Goal: Task Accomplishment & Management: Complete application form

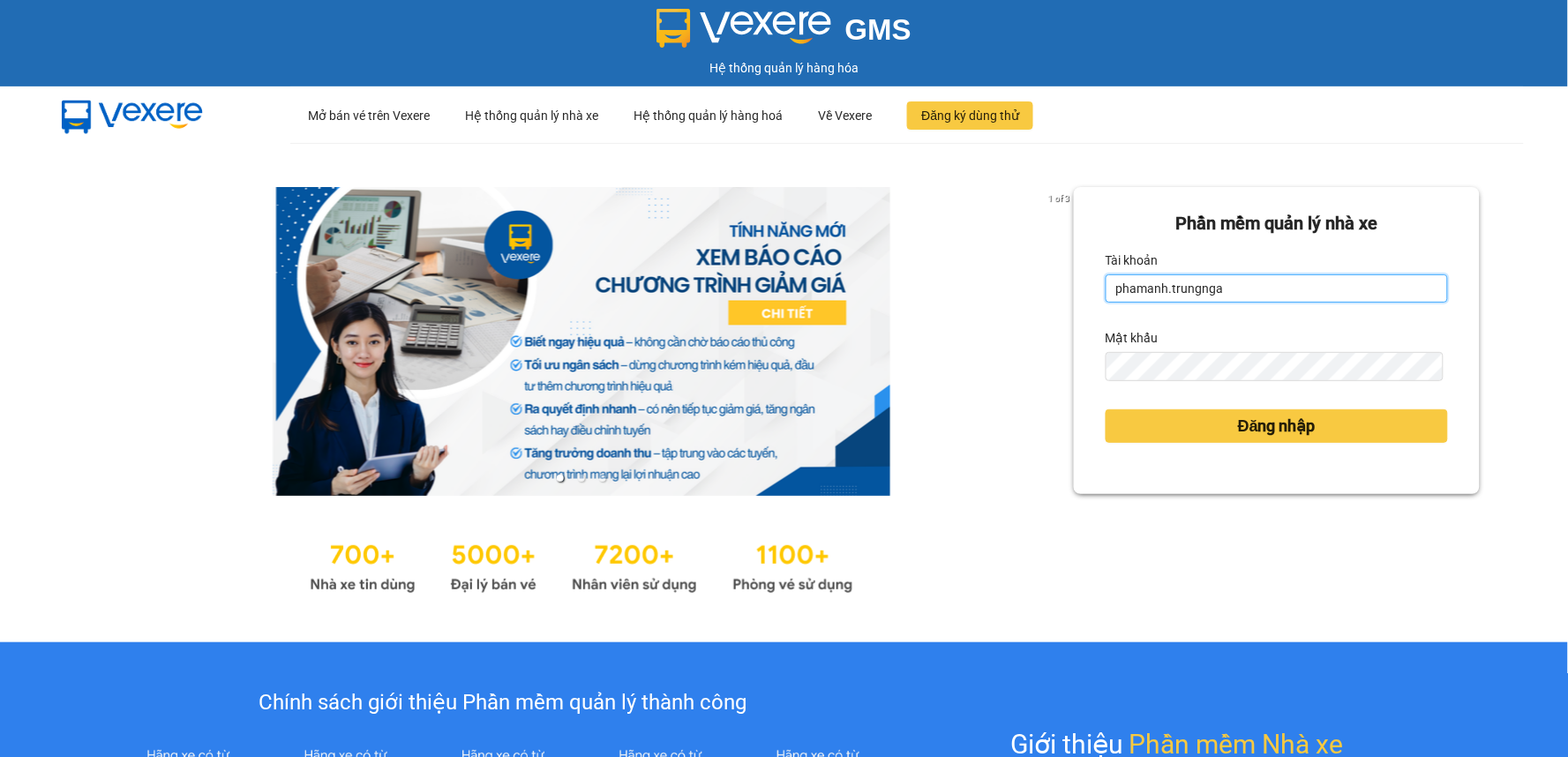
click at [1117, 290] on input "phamanh.trungnga" at bounding box center [1276, 289] width 342 height 28
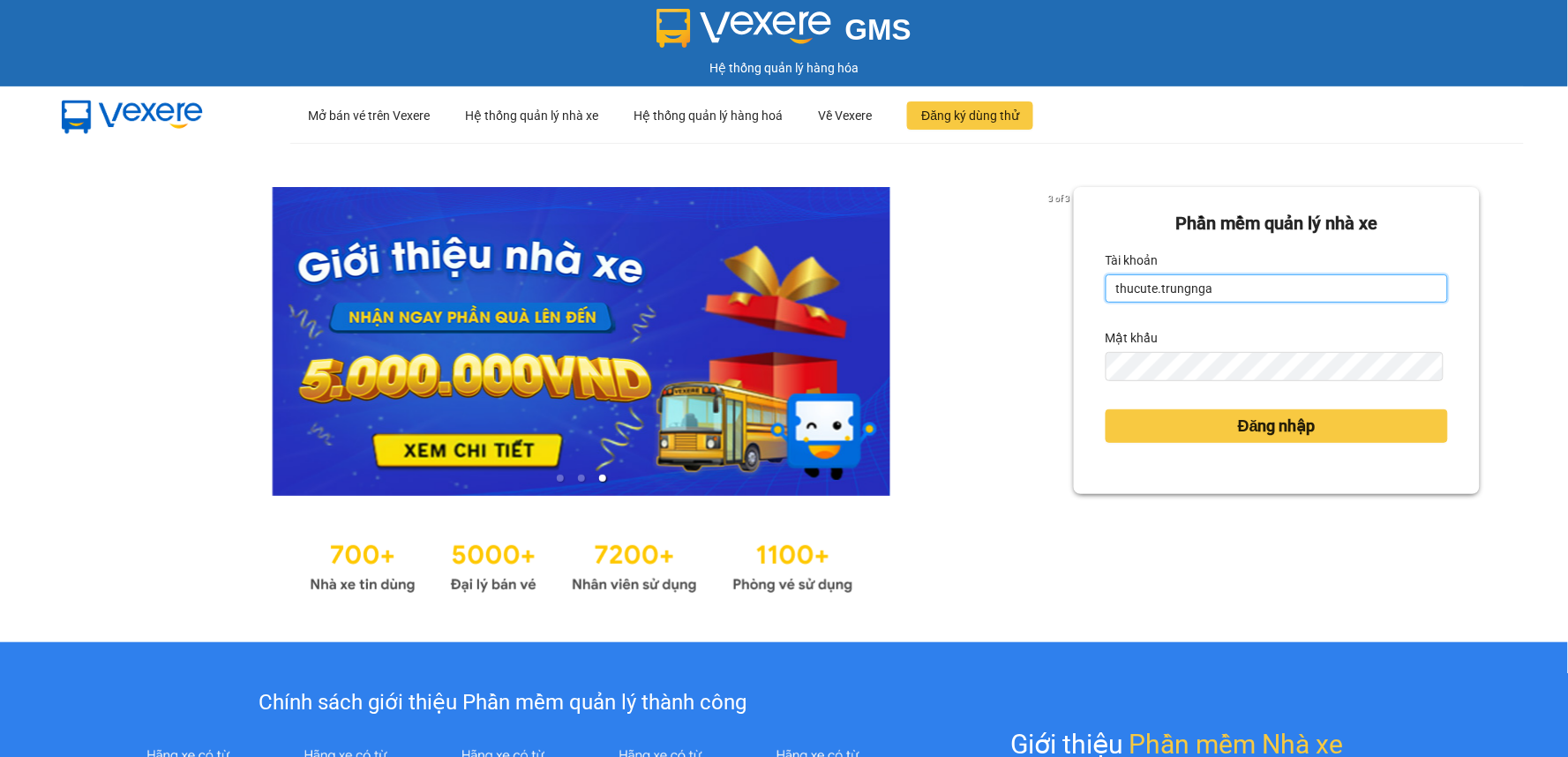
type input "thucute.trungnga"
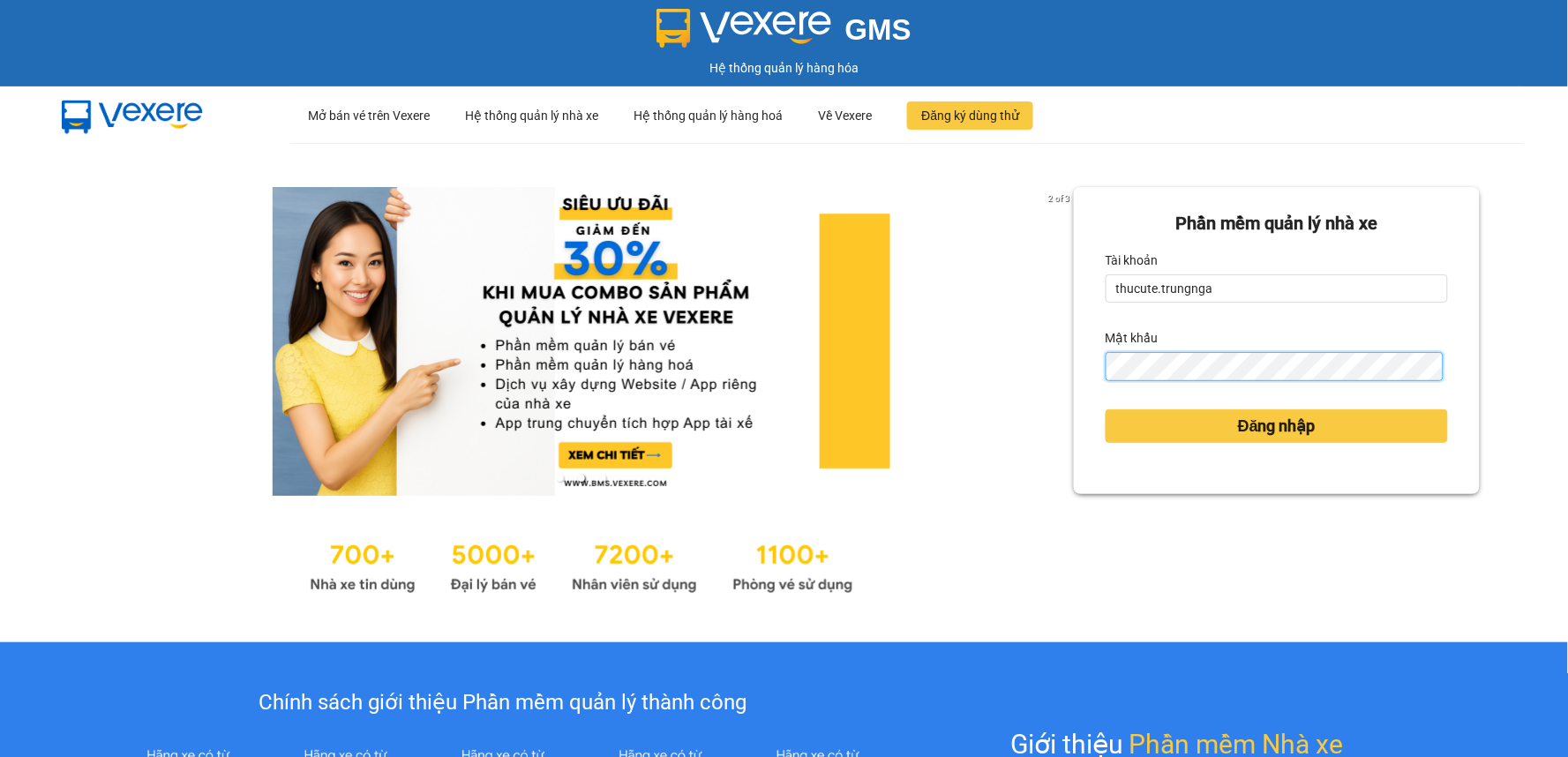
click at [1105, 410] on button "Đăng nhập" at bounding box center [1276, 426] width 342 height 34
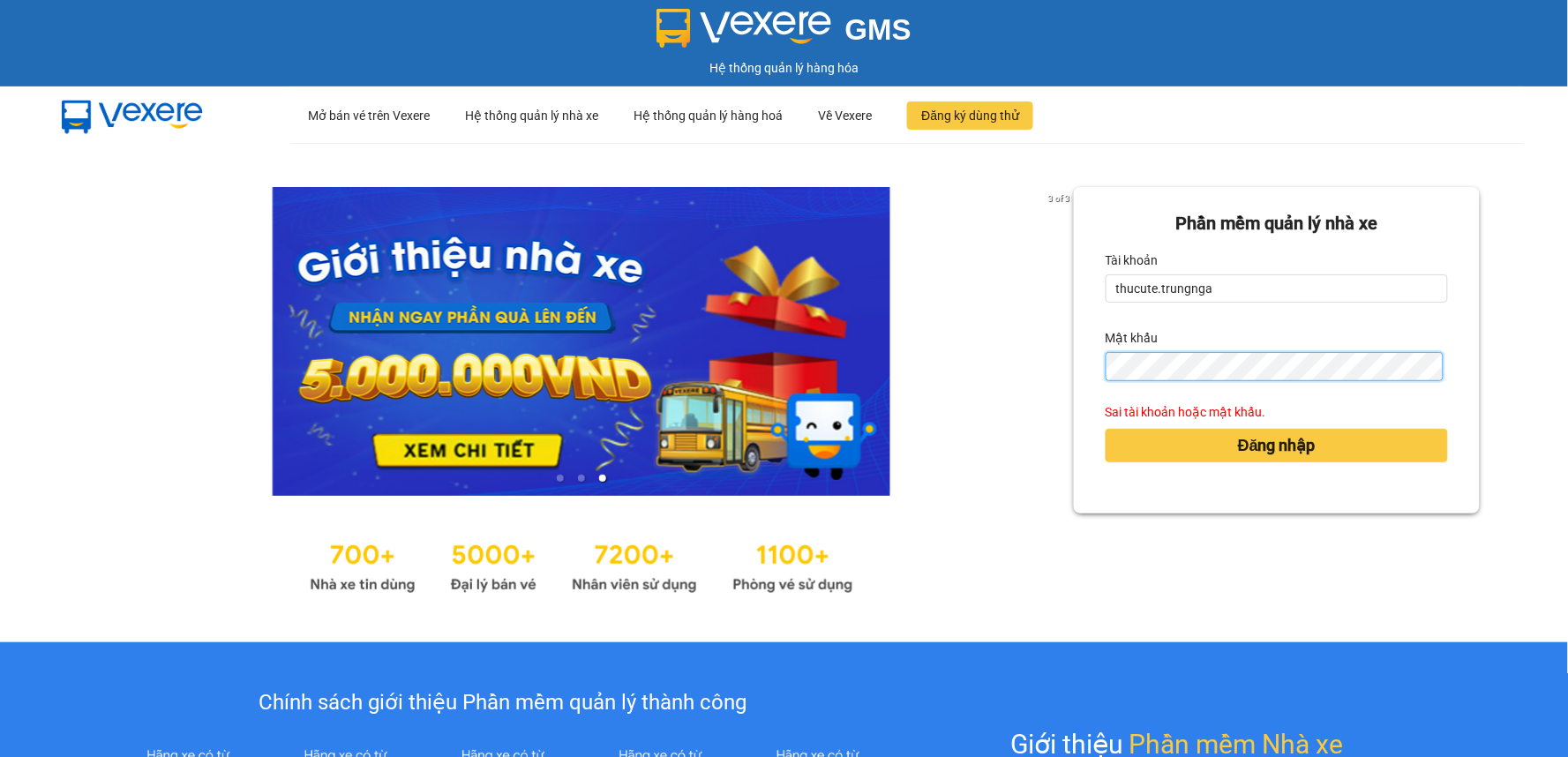
click at [1105, 429] on button "Đăng nhập" at bounding box center [1276, 446] width 342 height 34
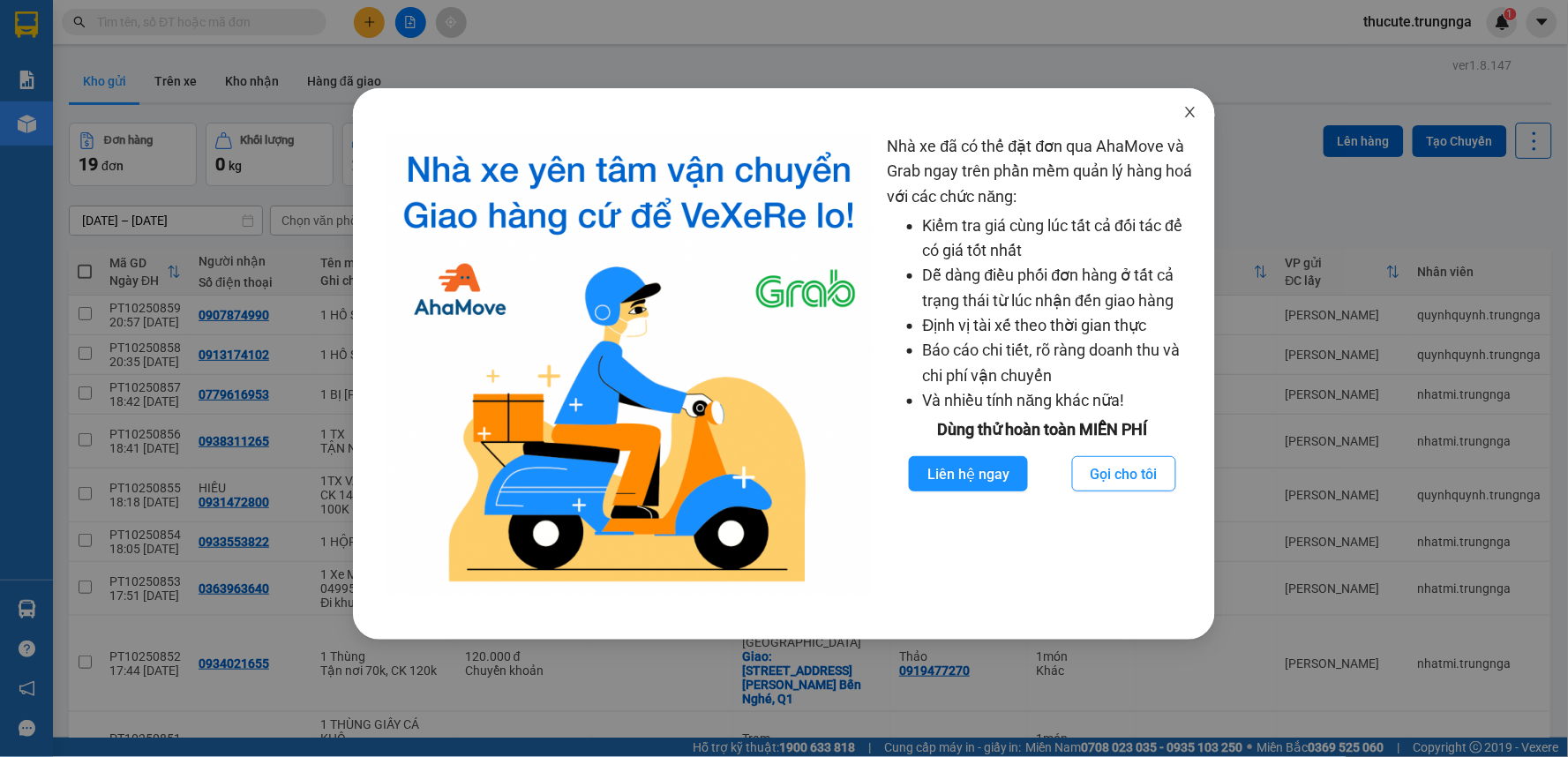
click at [1192, 100] on span "Close" at bounding box center [1190, 113] width 50 height 50
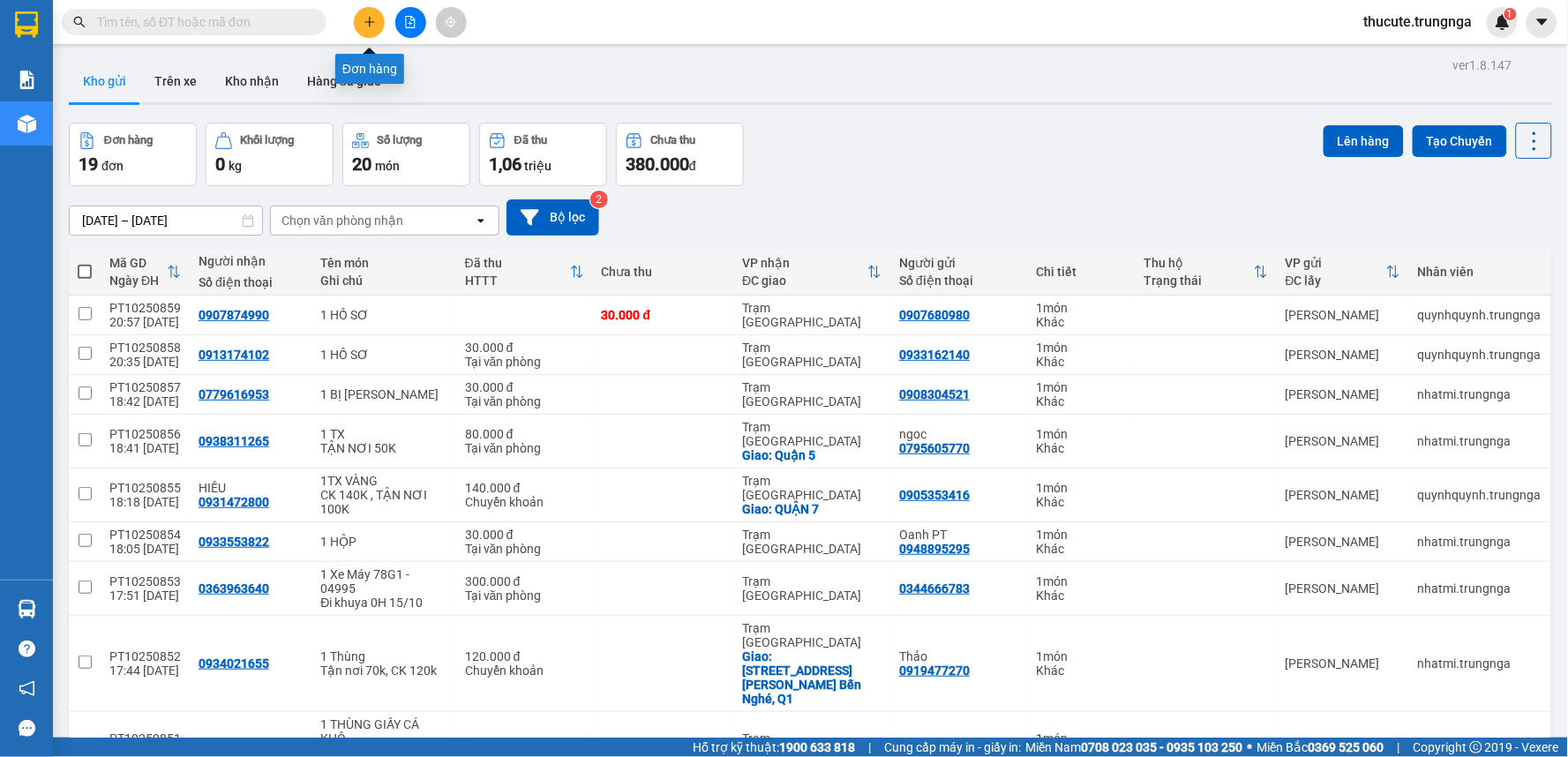
click at [384, 20] on button at bounding box center [369, 22] width 31 height 31
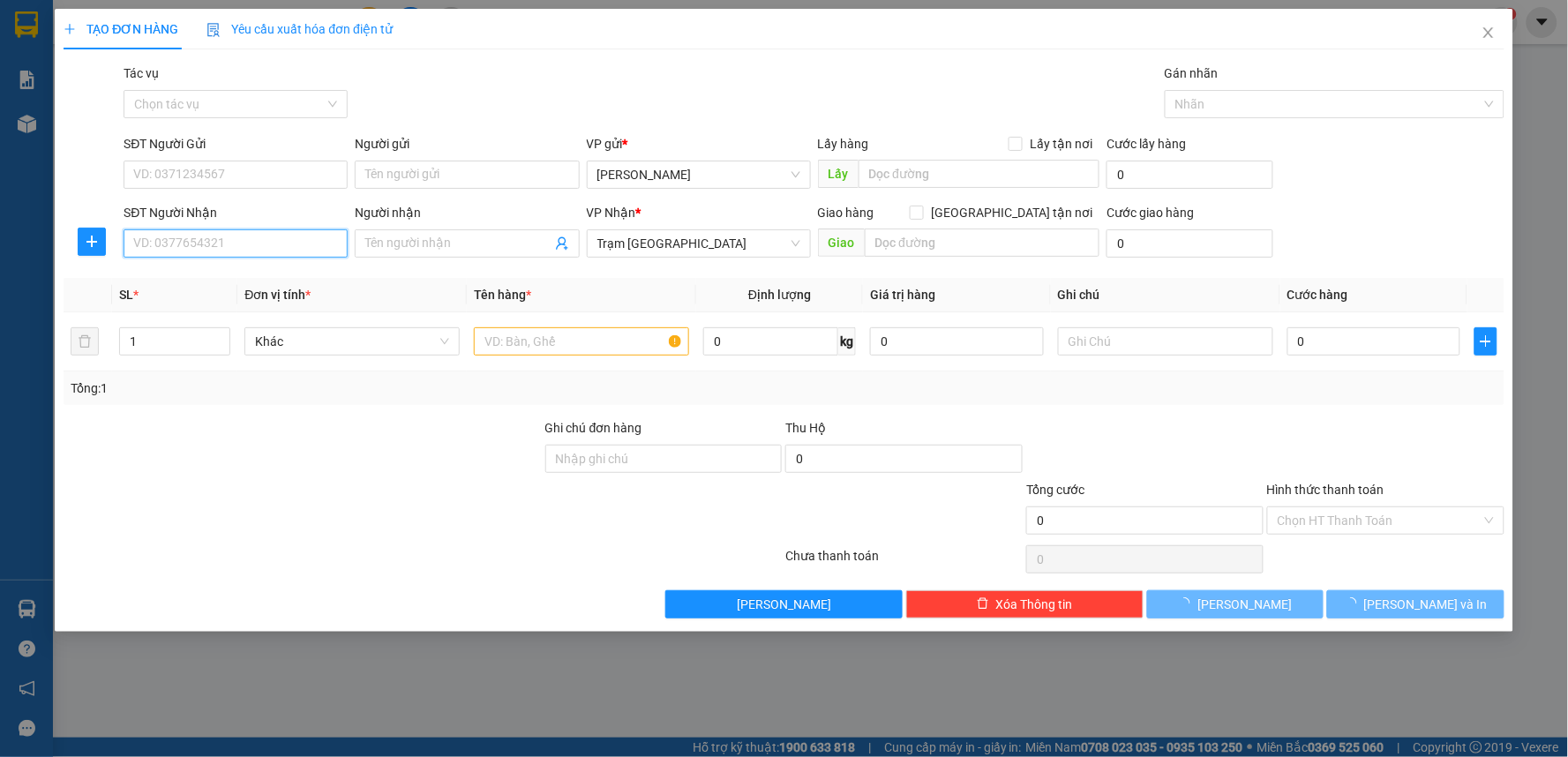
click at [197, 242] on input "SĐT Người Nhận" at bounding box center [235, 244] width 224 height 28
type input "0987530556"
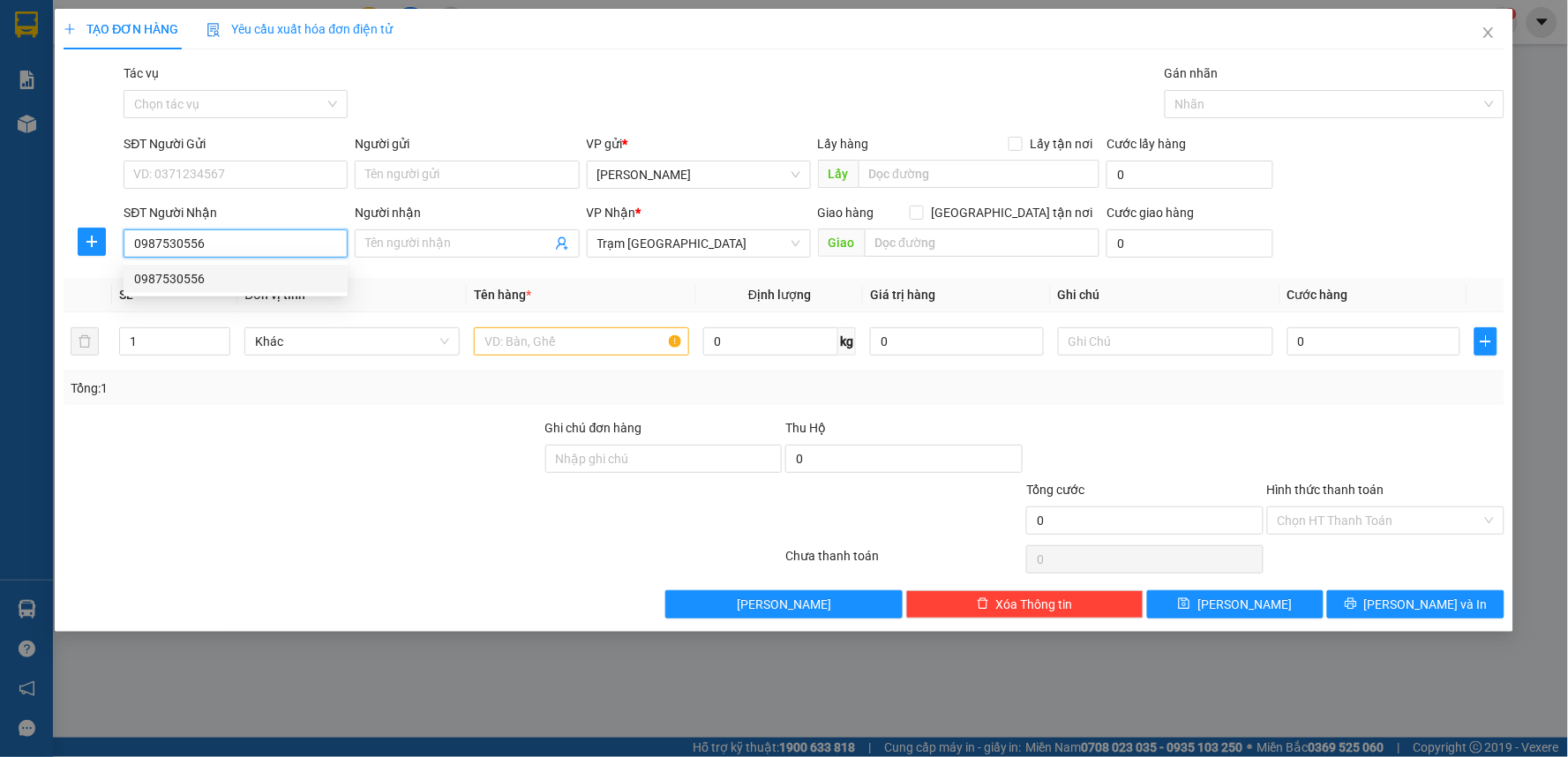
click at [189, 289] on div "0987530556" at bounding box center [235, 279] width 224 height 28
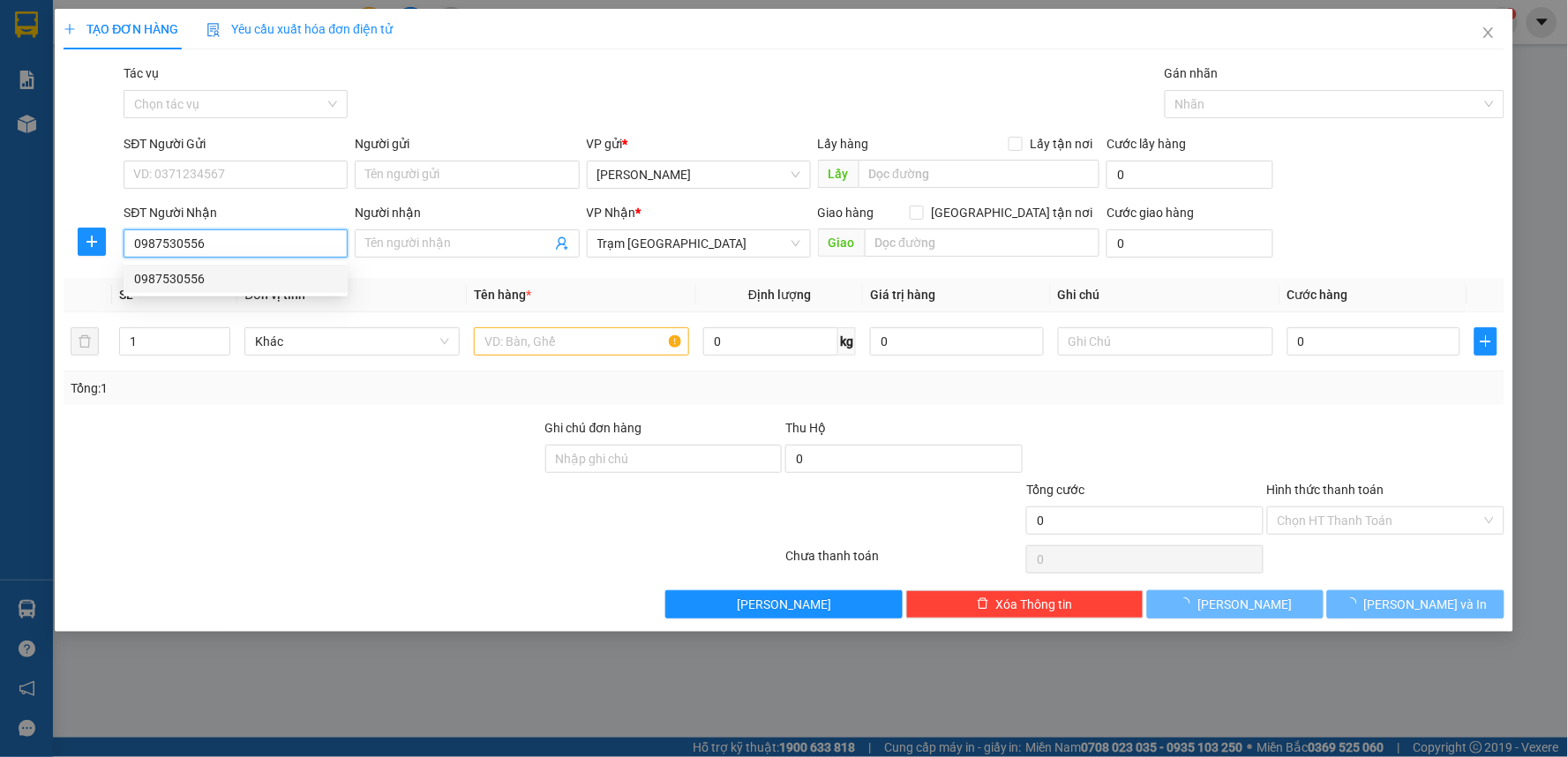
type input "30.000"
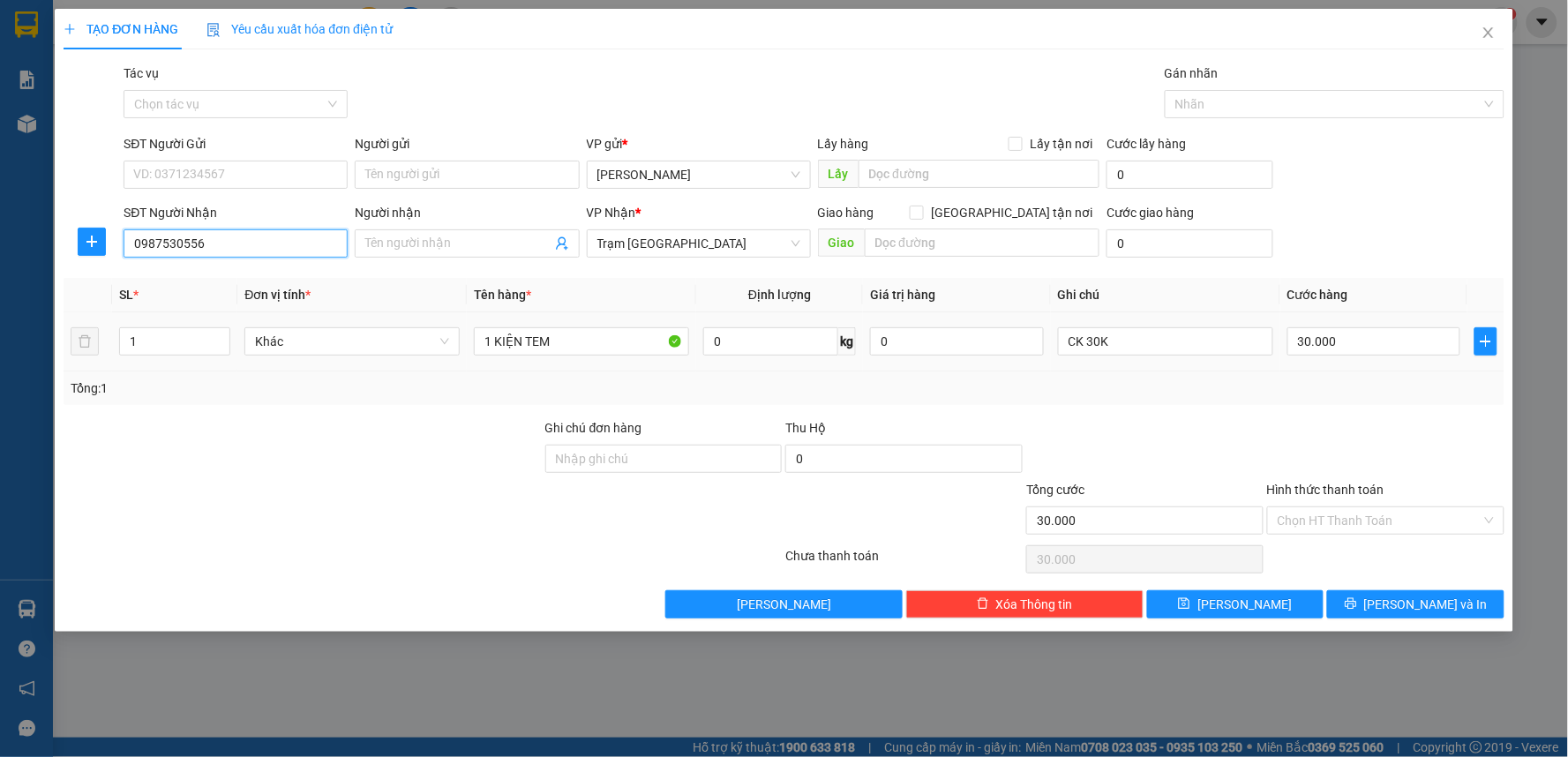
type input "0987530556"
click at [438, 437] on div at bounding box center [303, 449] width 482 height 62
click at [411, 226] on div "Người nhận" at bounding box center [466, 216] width 224 height 27
click at [420, 253] on input "Người nhận" at bounding box center [457, 244] width 185 height 20
type input "g"
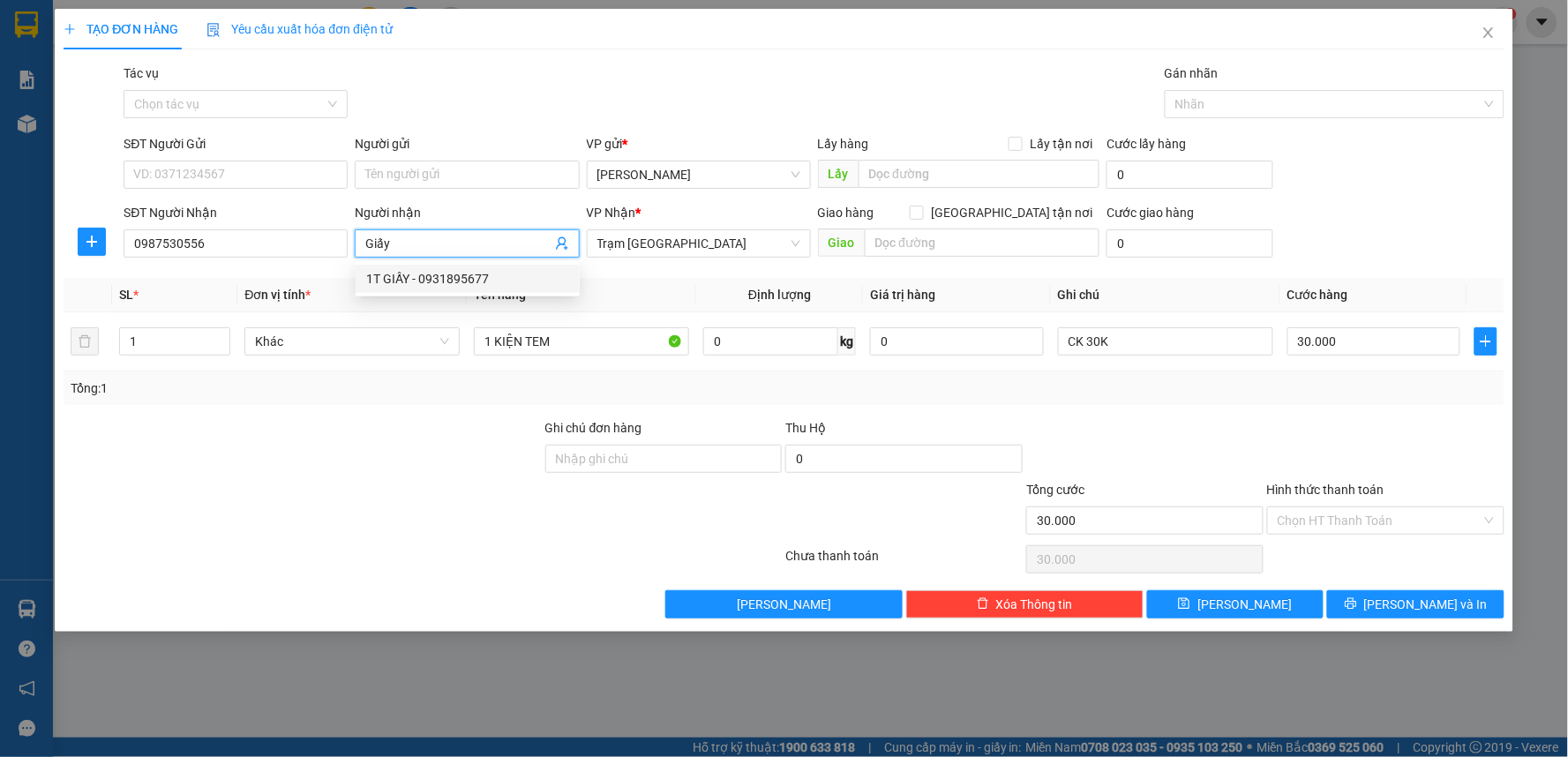
type input "Giấy"
click at [410, 508] on div at bounding box center [303, 511] width 482 height 62
click at [1450, 512] on input "Hình thức thanh toán" at bounding box center [1380, 520] width 204 height 27
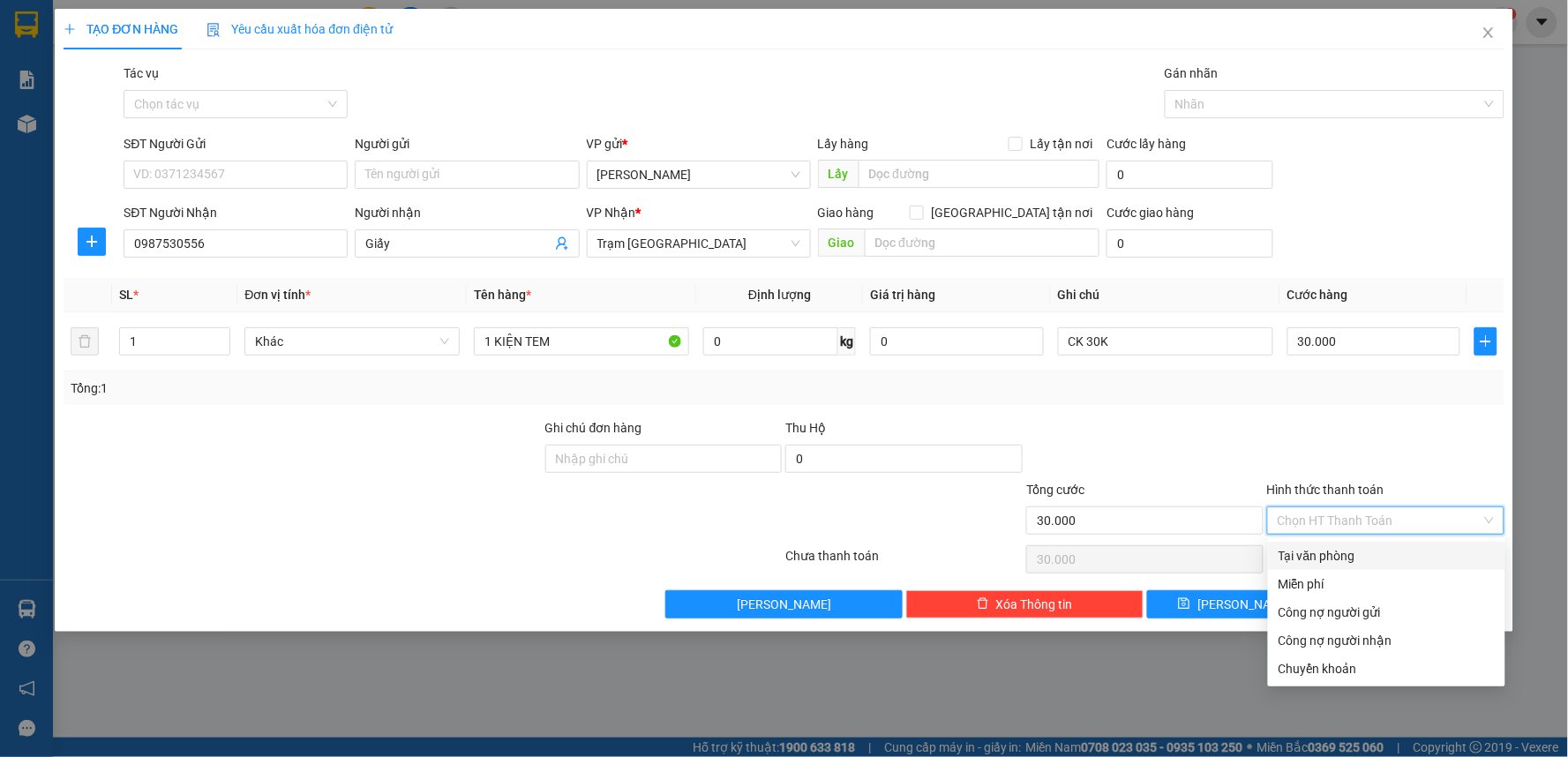
click at [1327, 550] on div "Tại văn phòng" at bounding box center [1386, 556] width 216 height 20
type input "0"
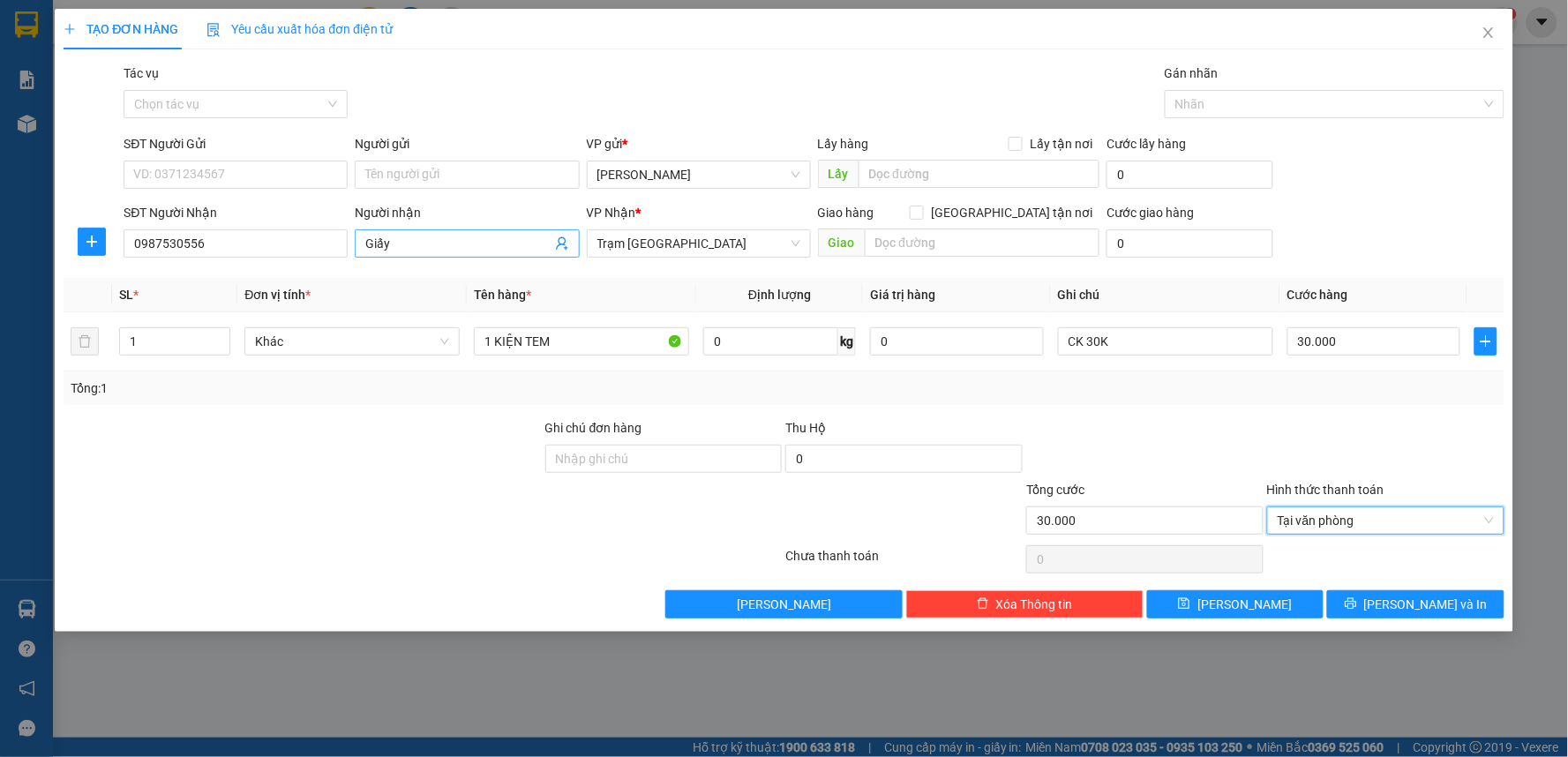
click at [424, 232] on span "Giấy" at bounding box center [466, 244] width 224 height 28
click at [412, 241] on input "Giấy" at bounding box center [457, 244] width 185 height 20
click at [1386, 523] on span "Tại văn phòng" at bounding box center [1386, 520] width 216 height 27
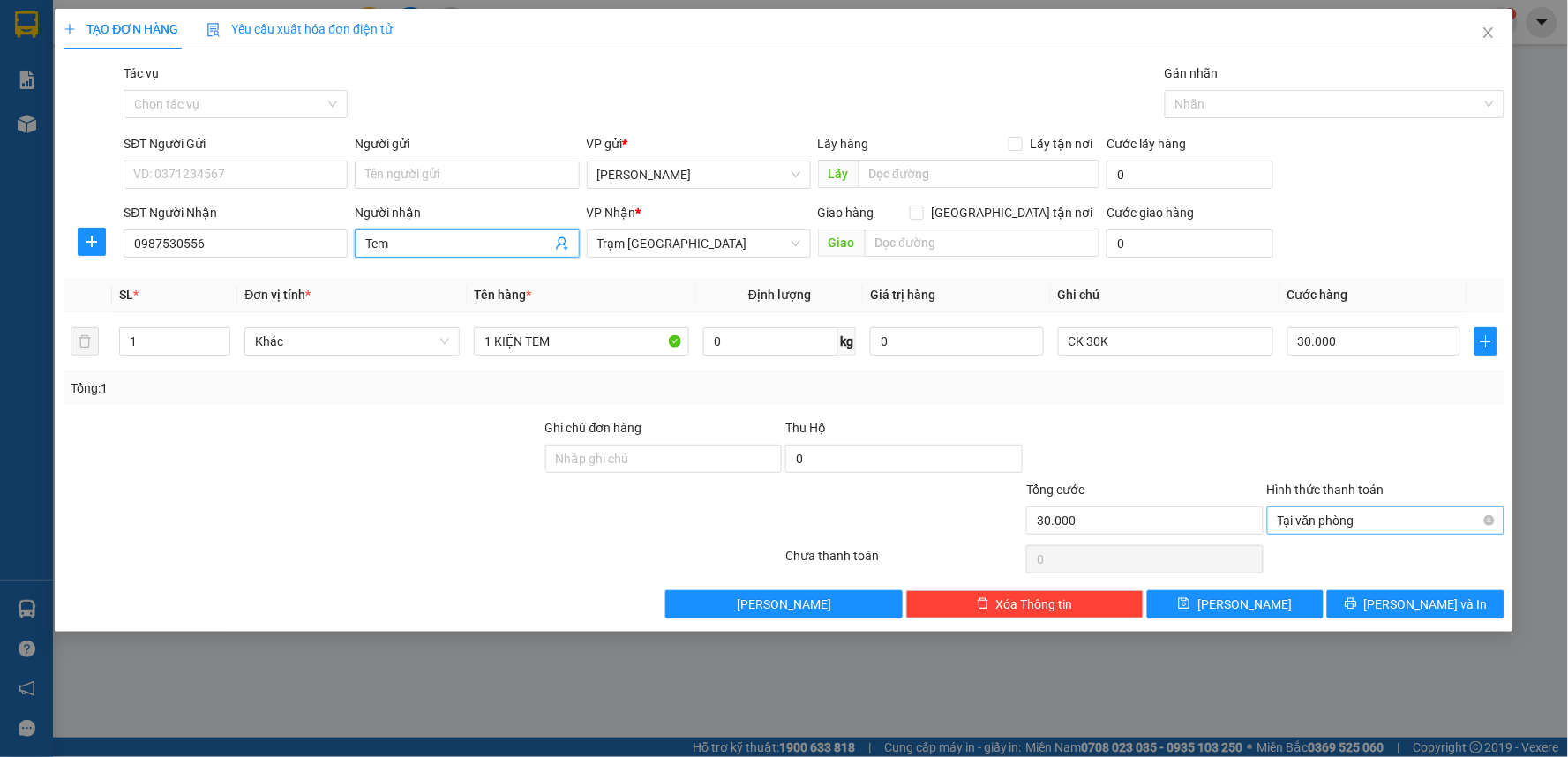
type input "Tem"
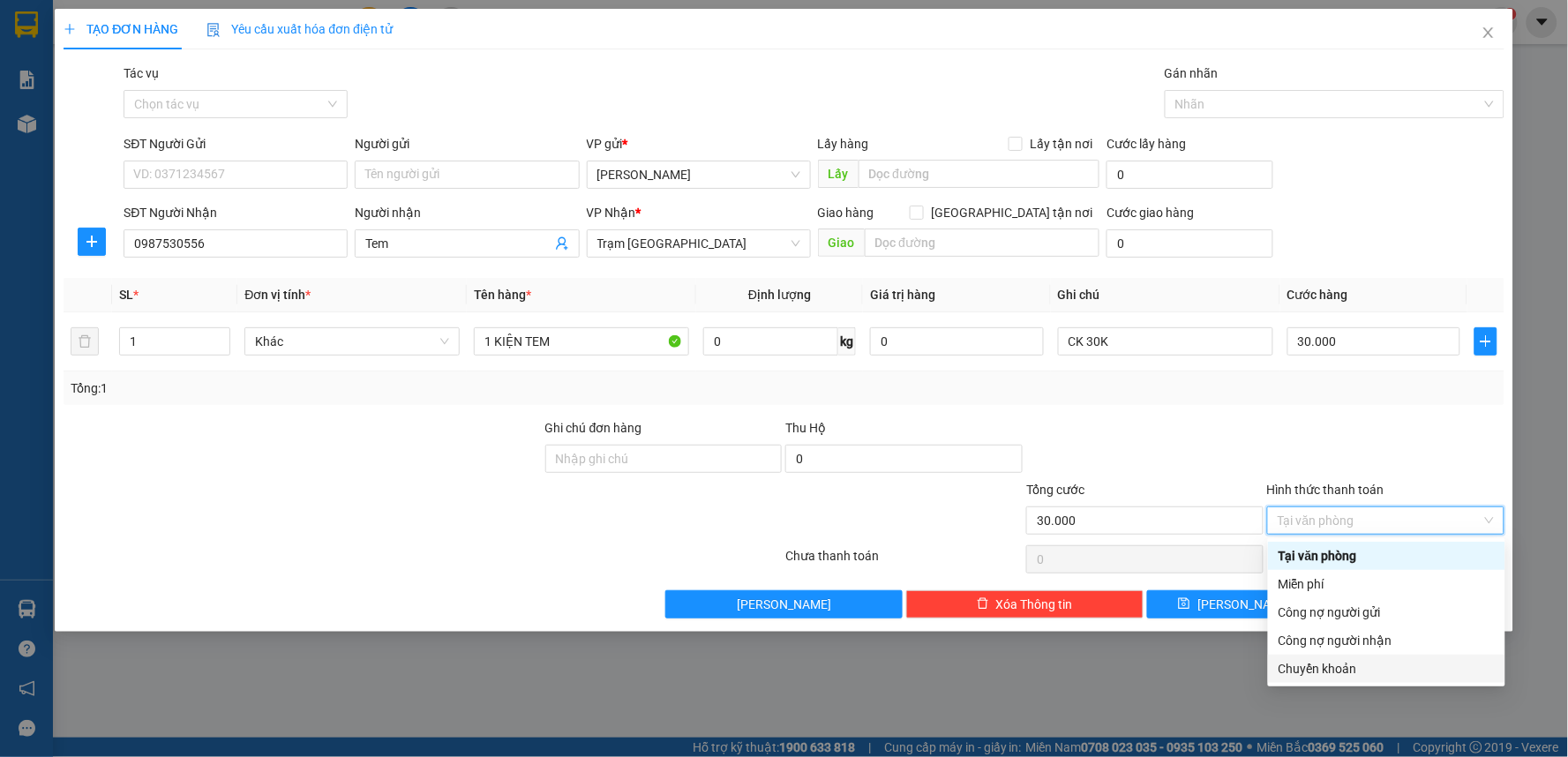
click at [1324, 681] on div "Chuyển khoản" at bounding box center [1387, 669] width 238 height 28
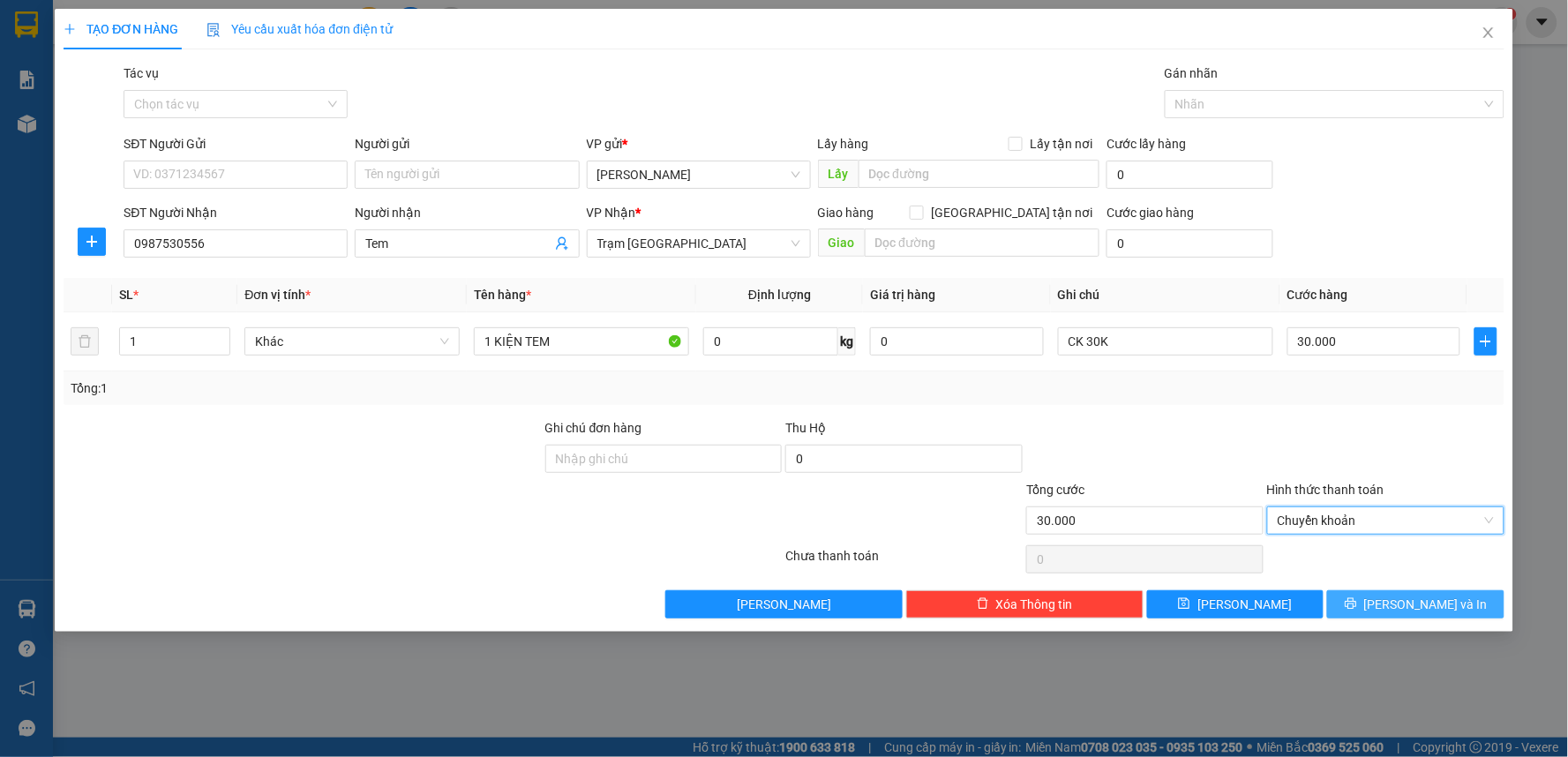
click at [1357, 610] on icon "printer" at bounding box center [1351, 604] width 12 height 12
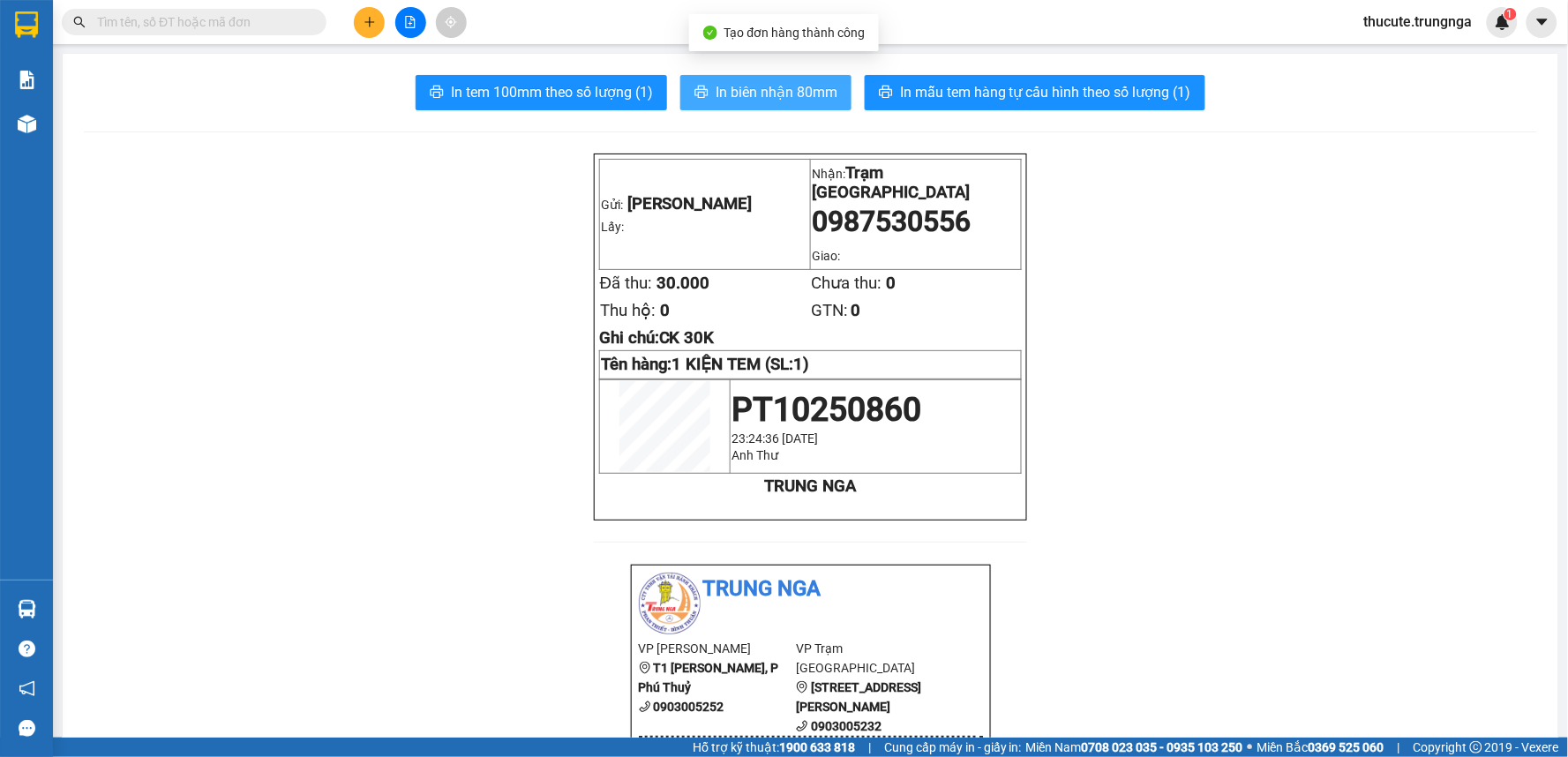
click at [776, 83] on span "In biên nhận 80mm" at bounding box center [776, 92] width 121 height 22
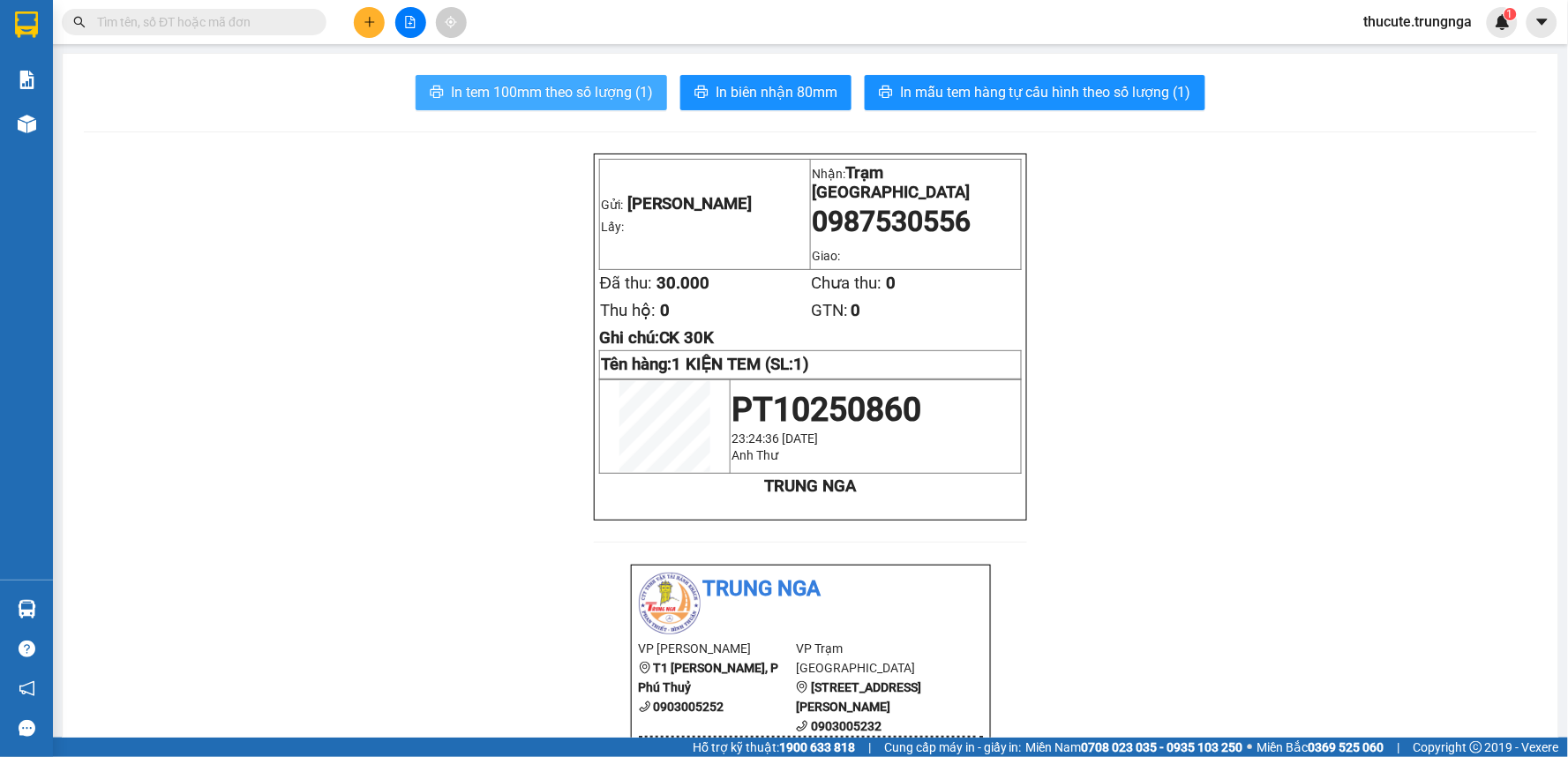
click at [558, 106] on button "In tem 100mm theo số lượng (1)" at bounding box center [542, 93] width 252 height 35
click at [560, 108] on button "In tem 100mm theo số lượng (1)" at bounding box center [542, 93] width 252 height 35
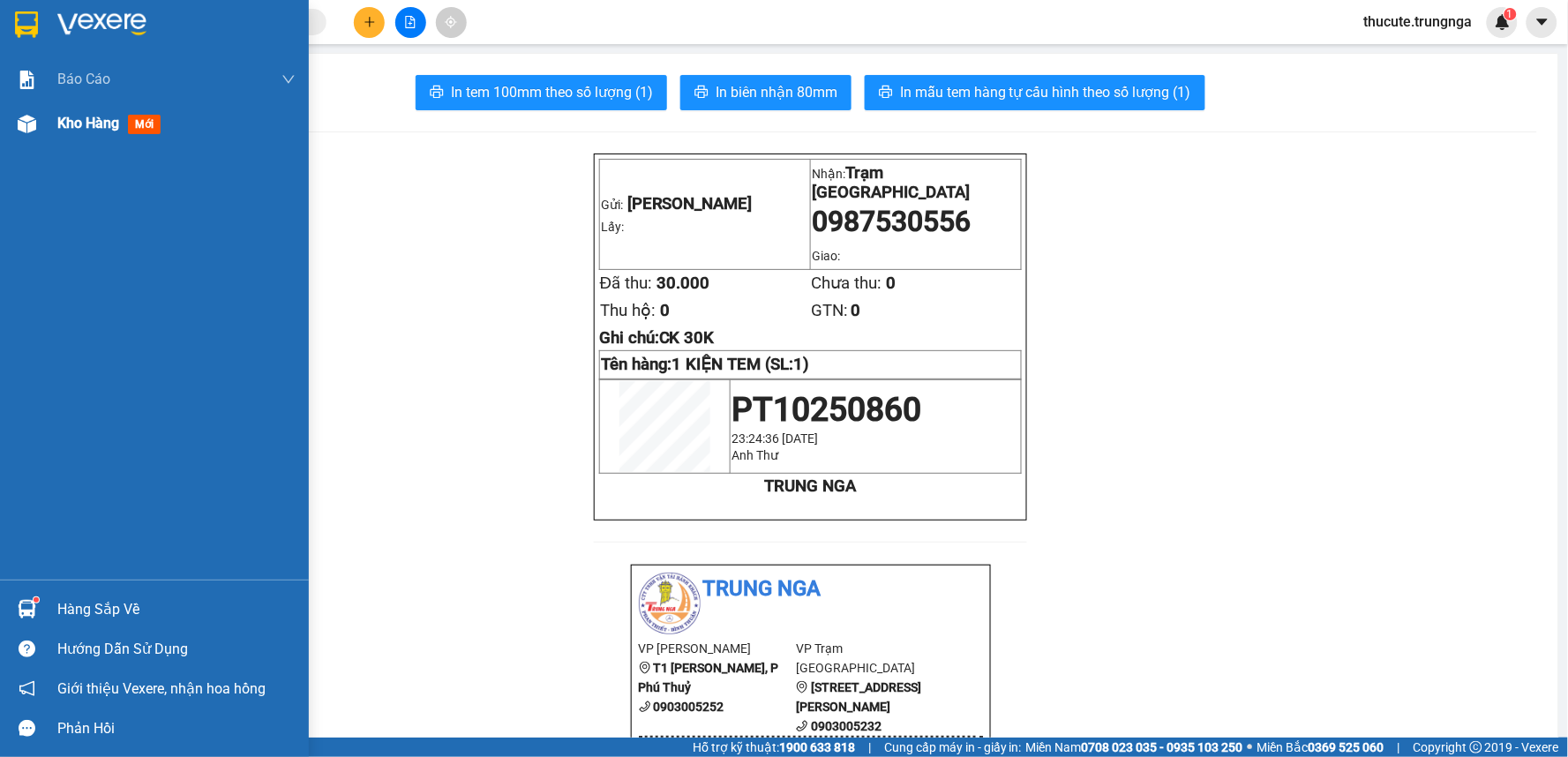
click at [27, 133] on div at bounding box center [27, 123] width 31 height 31
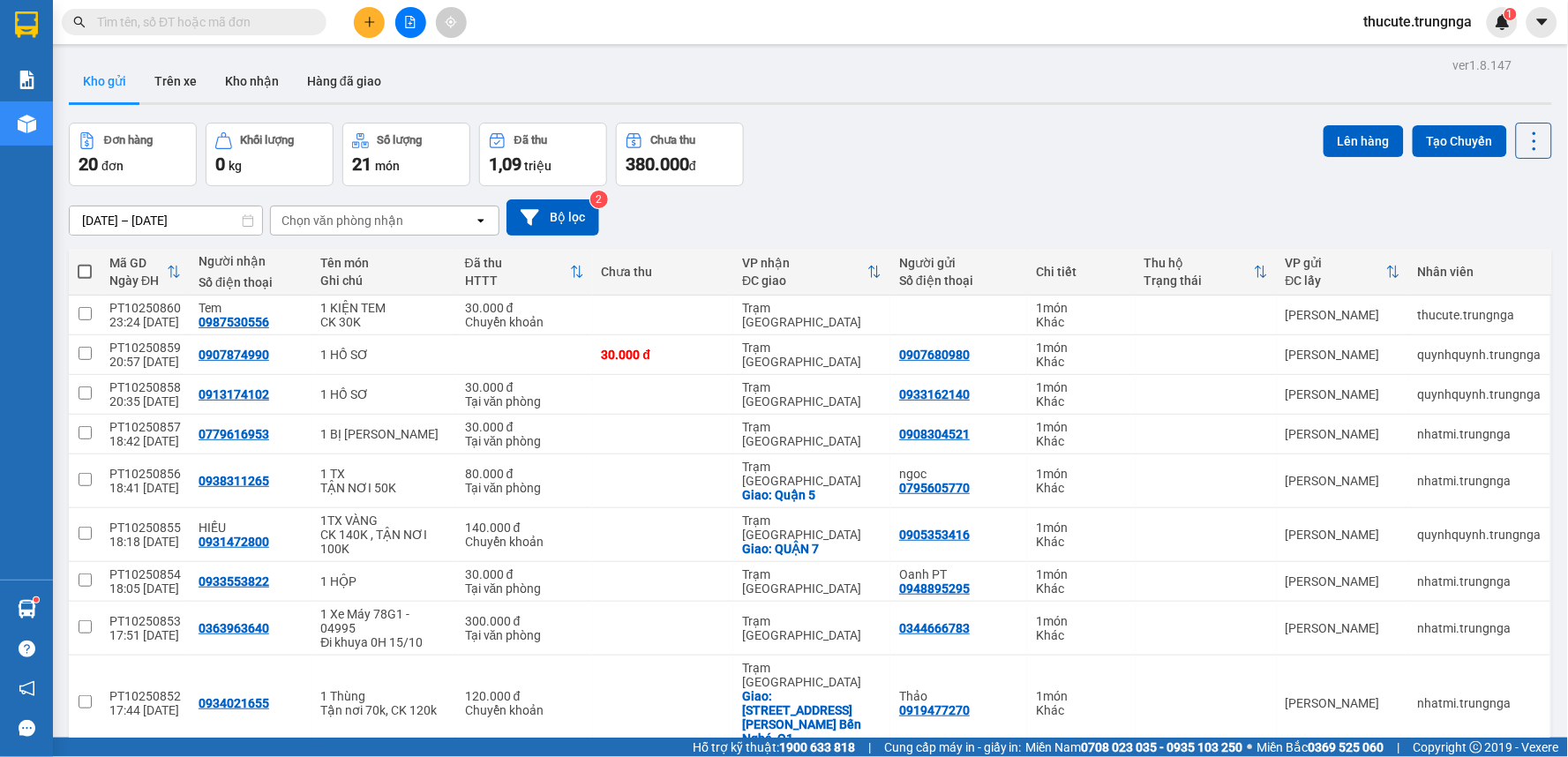
scroll to position [98, 0]
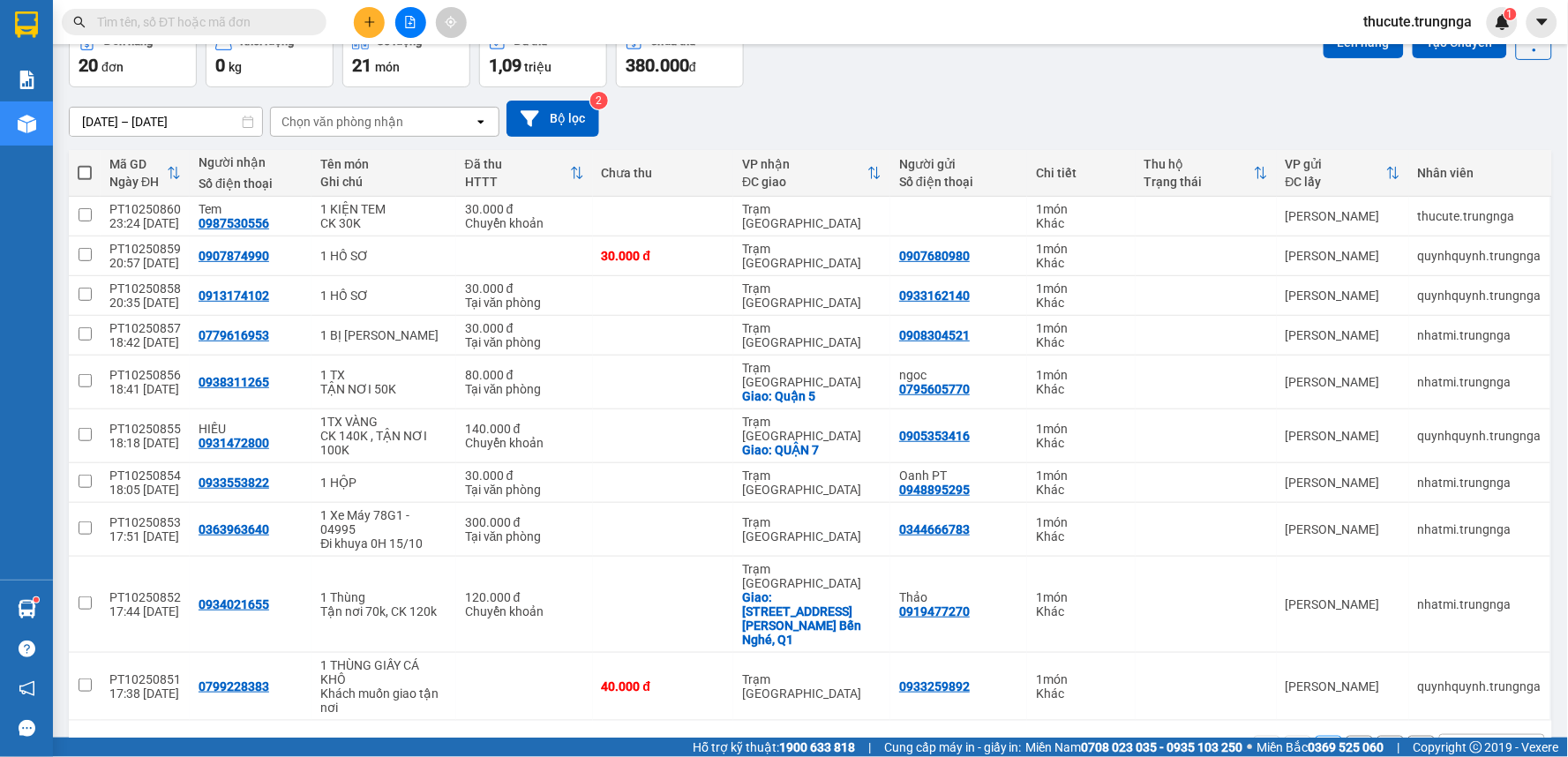
click at [1463, 740] on div "10 / trang" at bounding box center [1478, 749] width 55 height 18
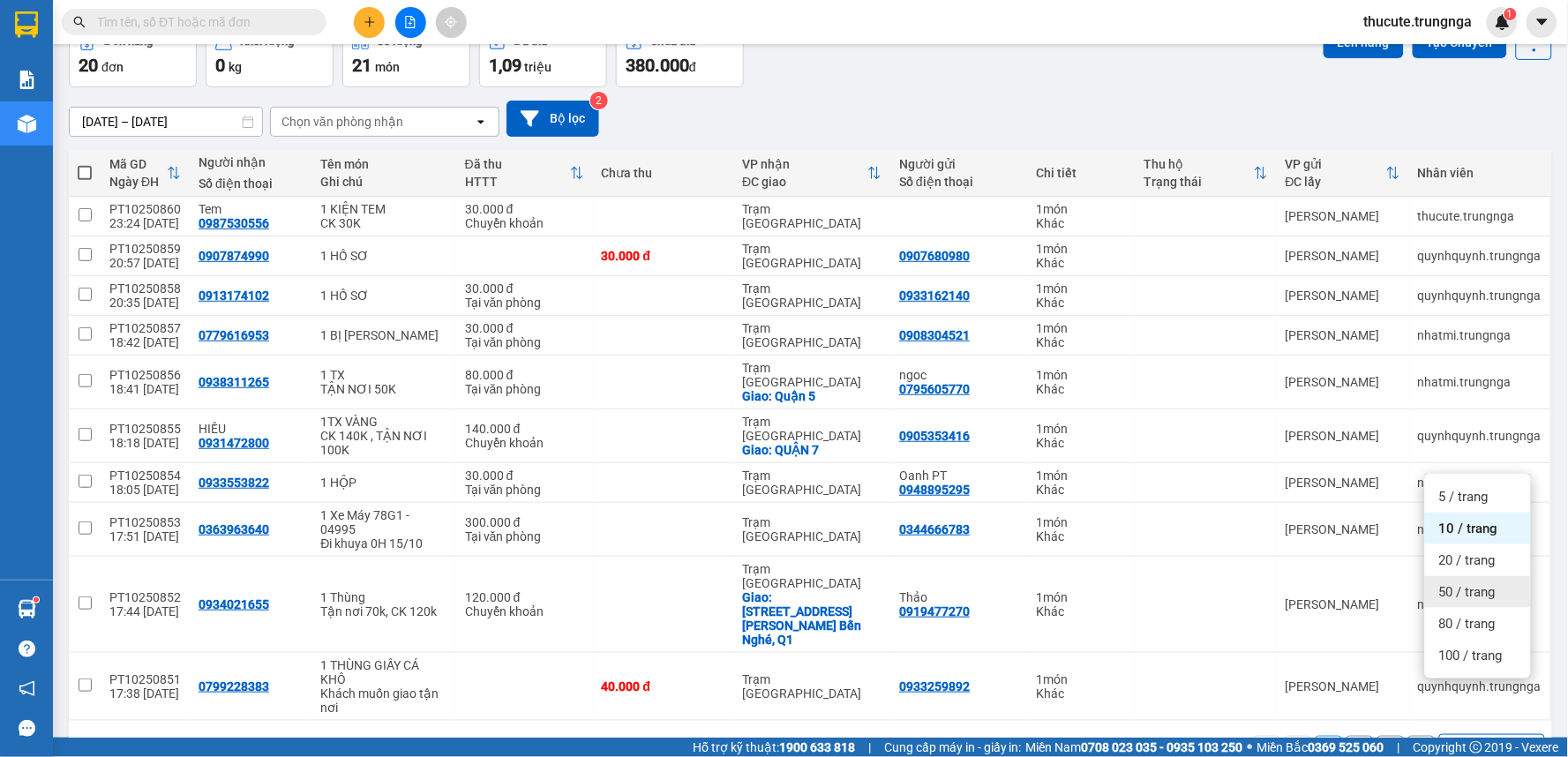
click at [1476, 587] on span "50 / trang" at bounding box center [1468, 592] width 57 height 18
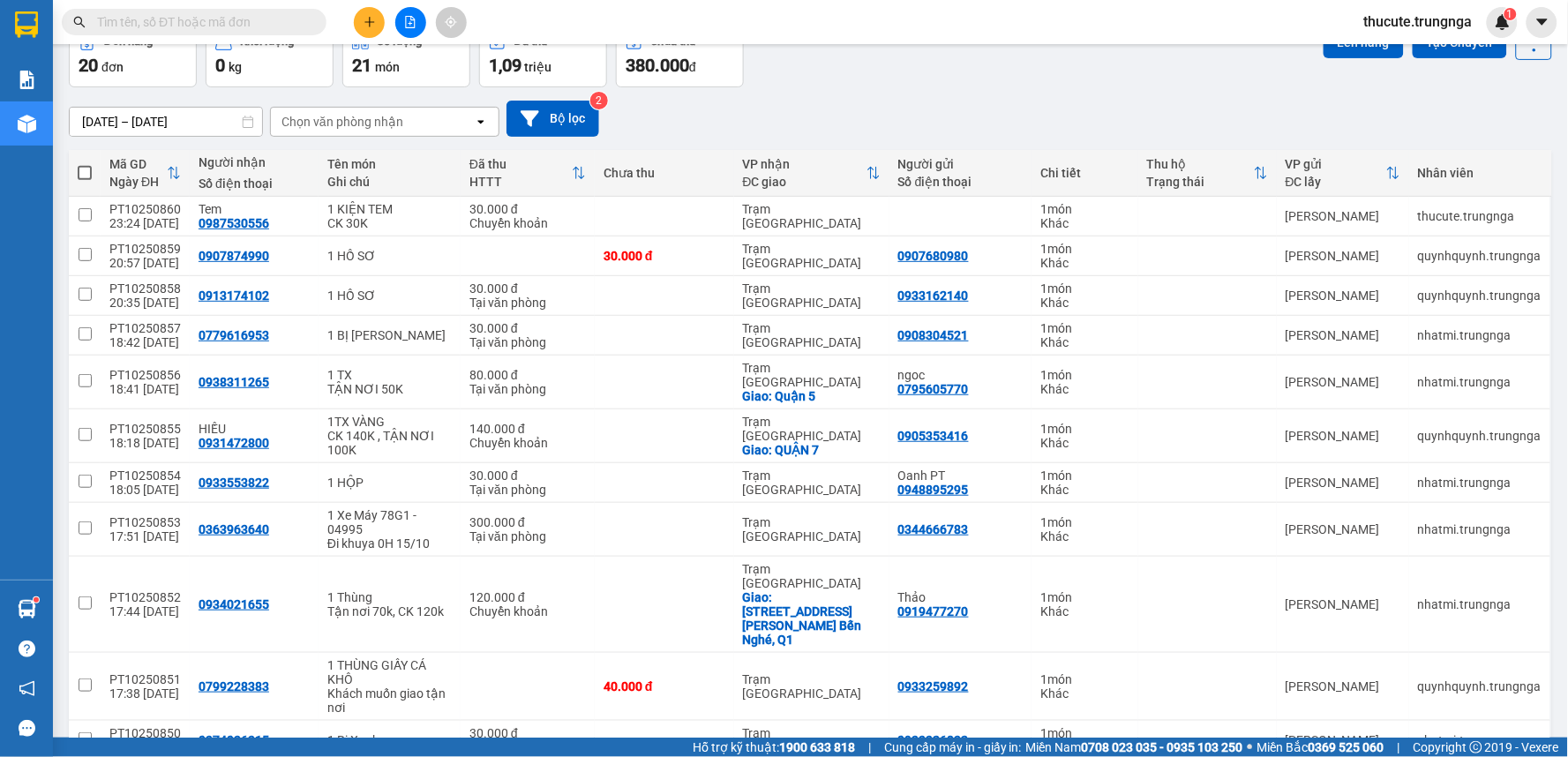
click at [87, 170] on span at bounding box center [85, 173] width 14 height 14
click at [85, 164] on input "checkbox" at bounding box center [85, 164] width 0 height 0
checkbox input "true"
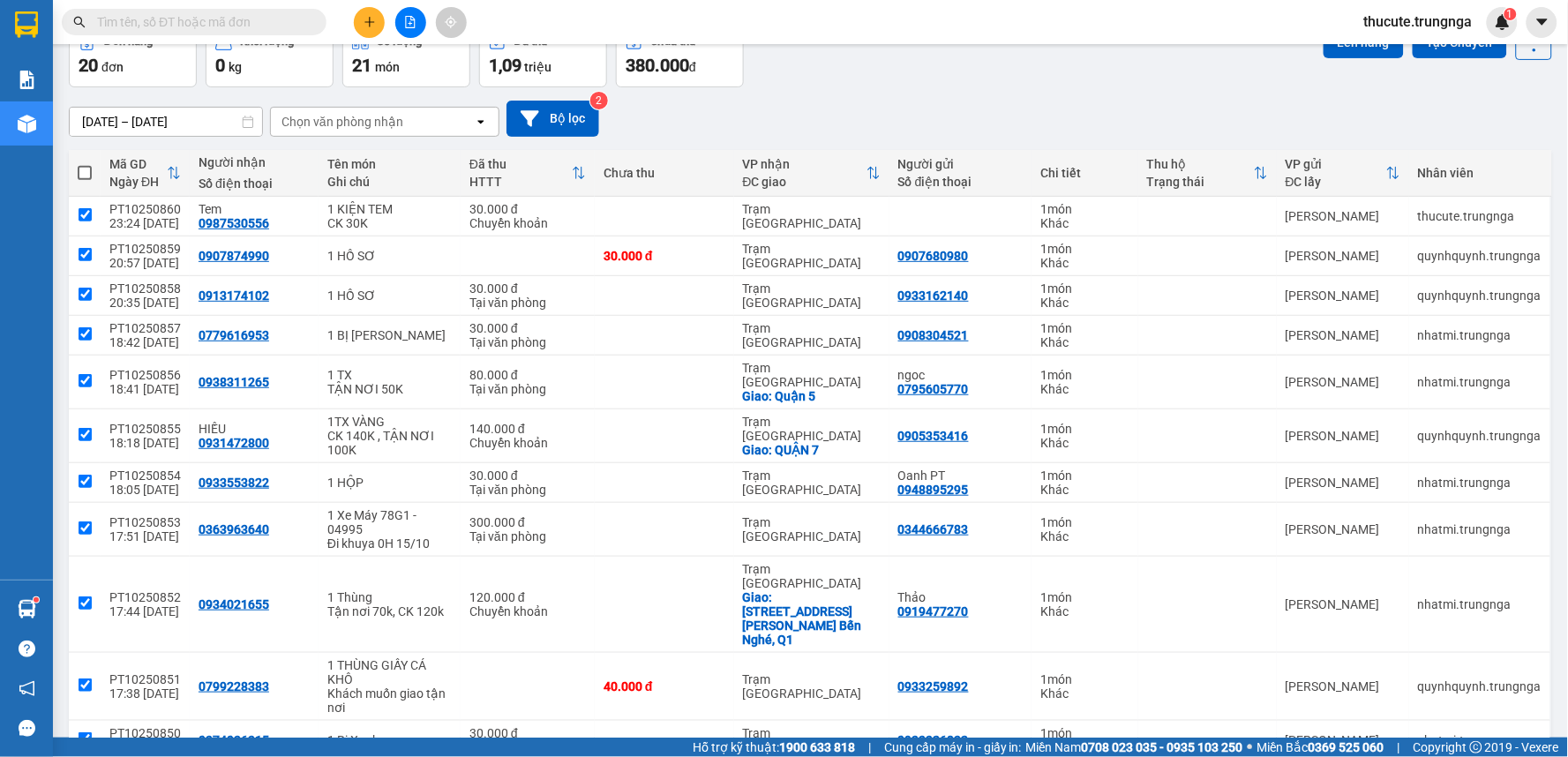
checkbox input "true"
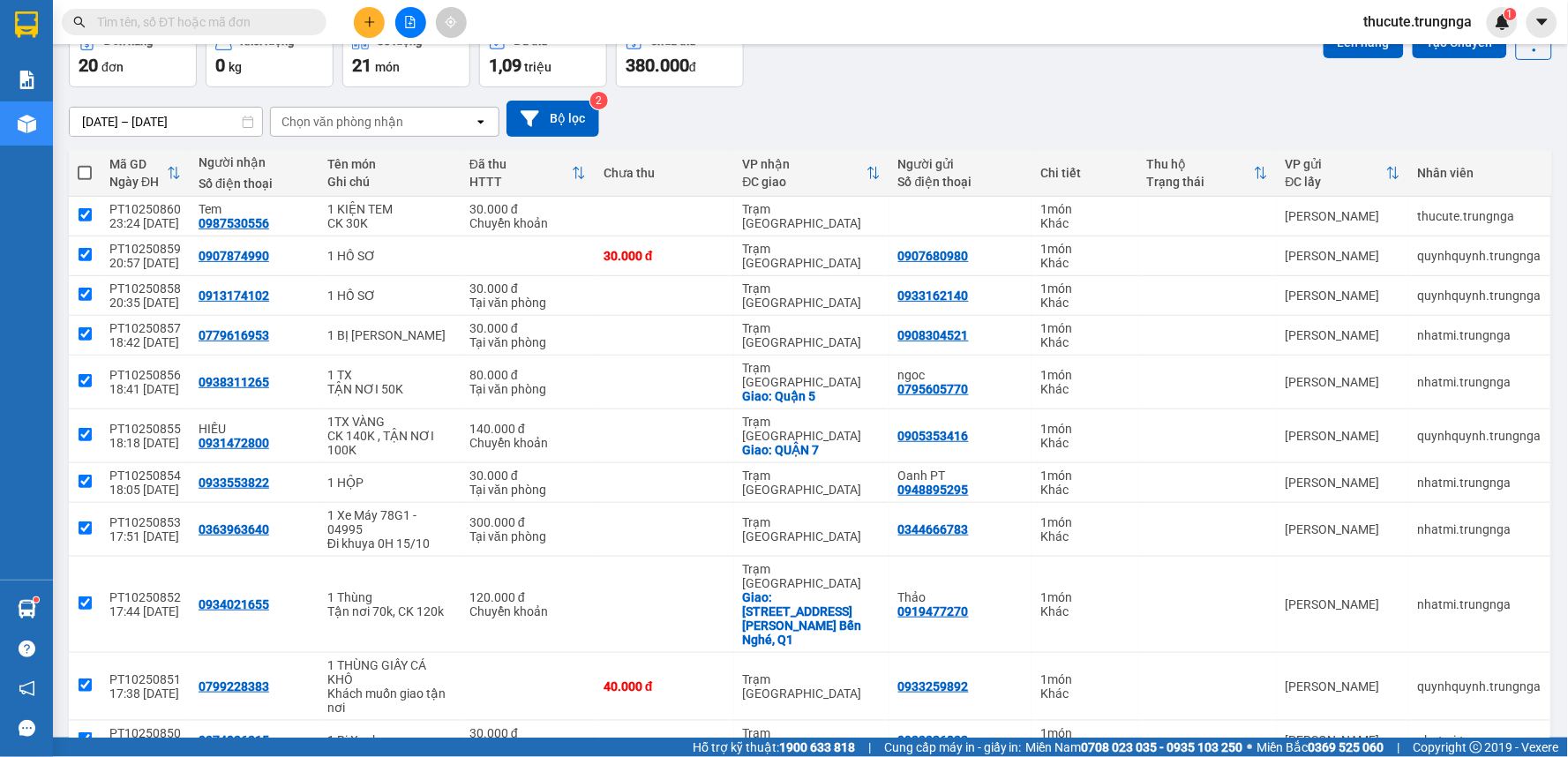
checkbox input "true"
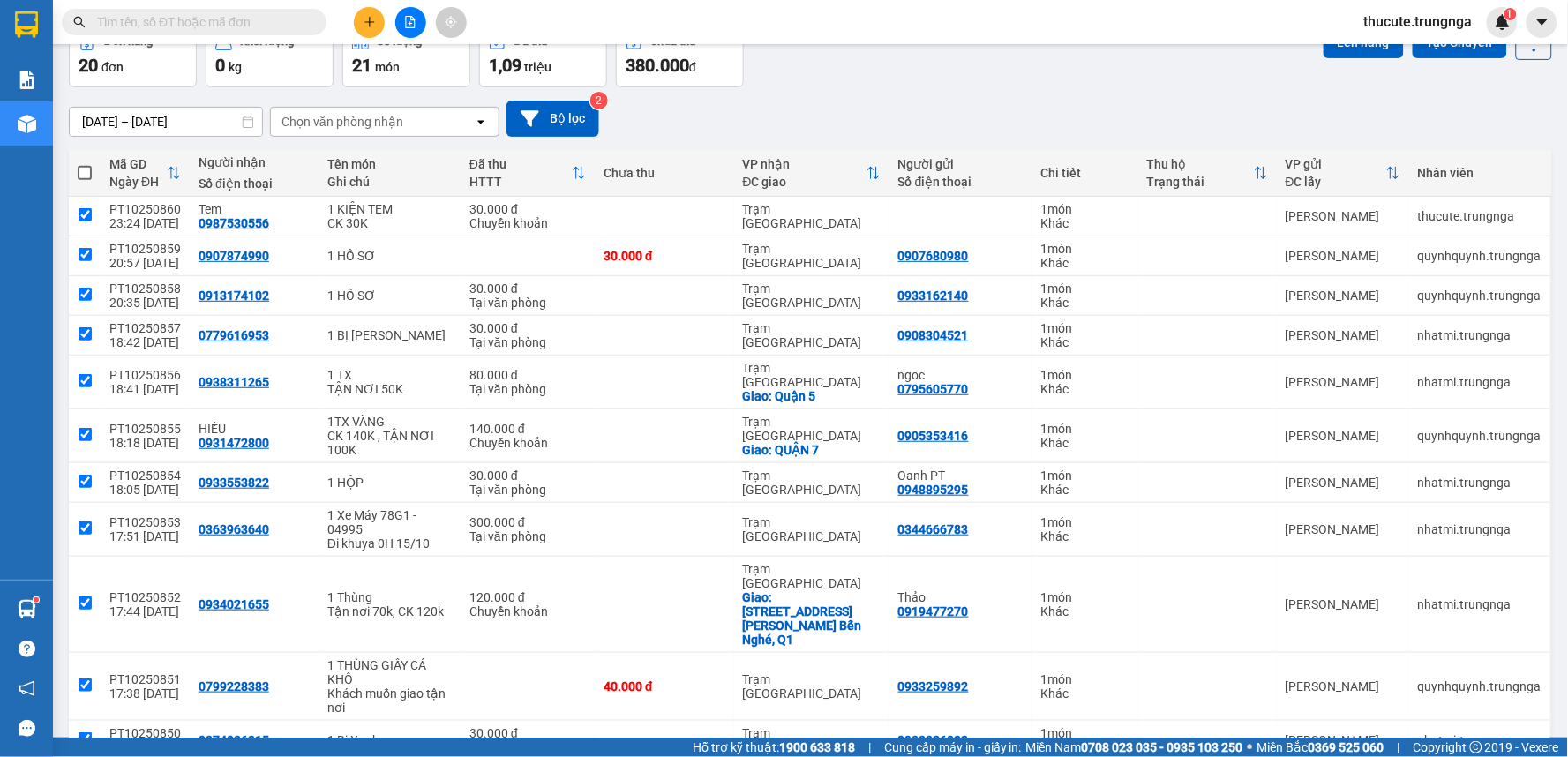
checkbox input "true"
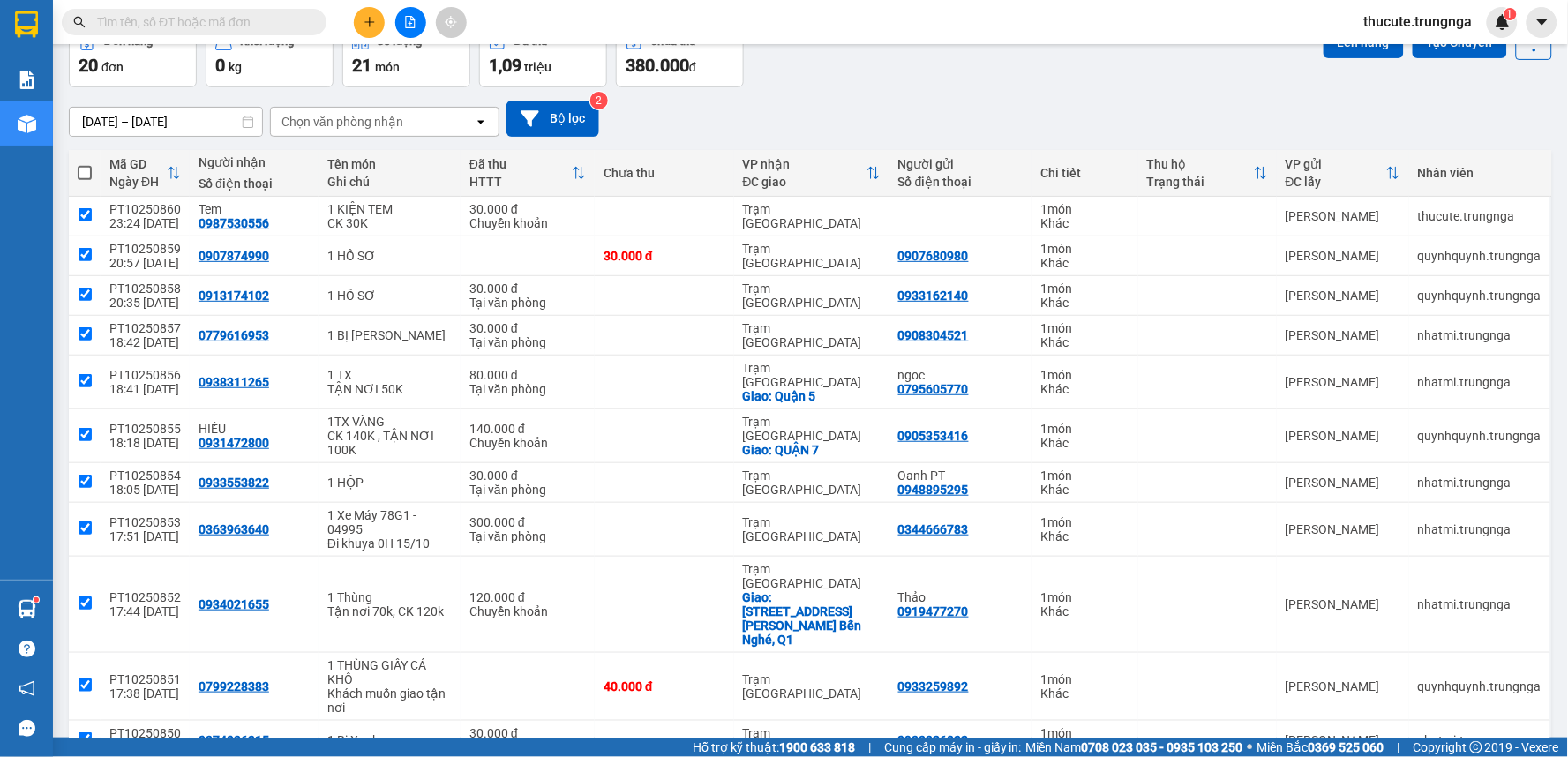
checkbox input "true"
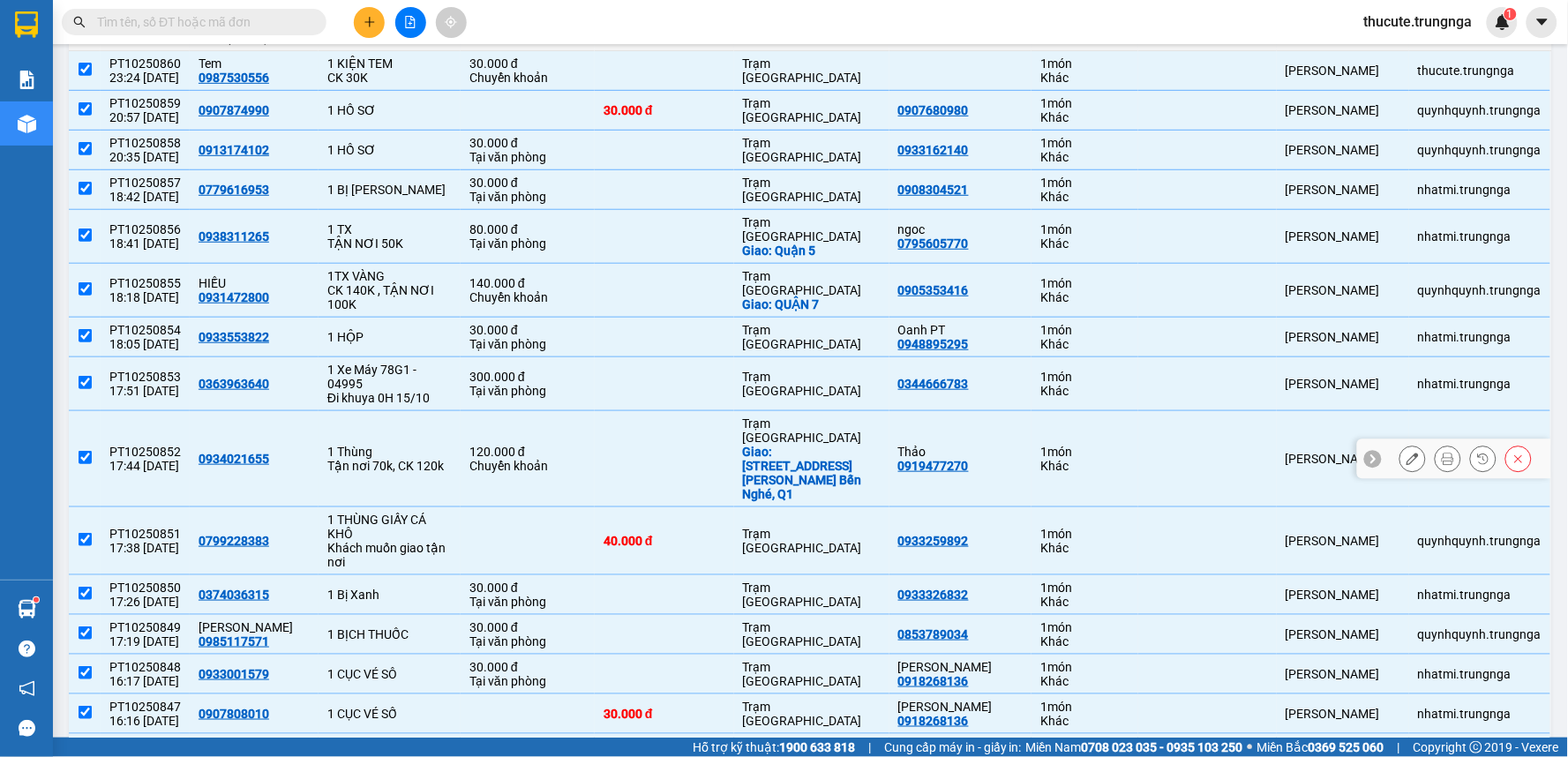
scroll to position [0, 0]
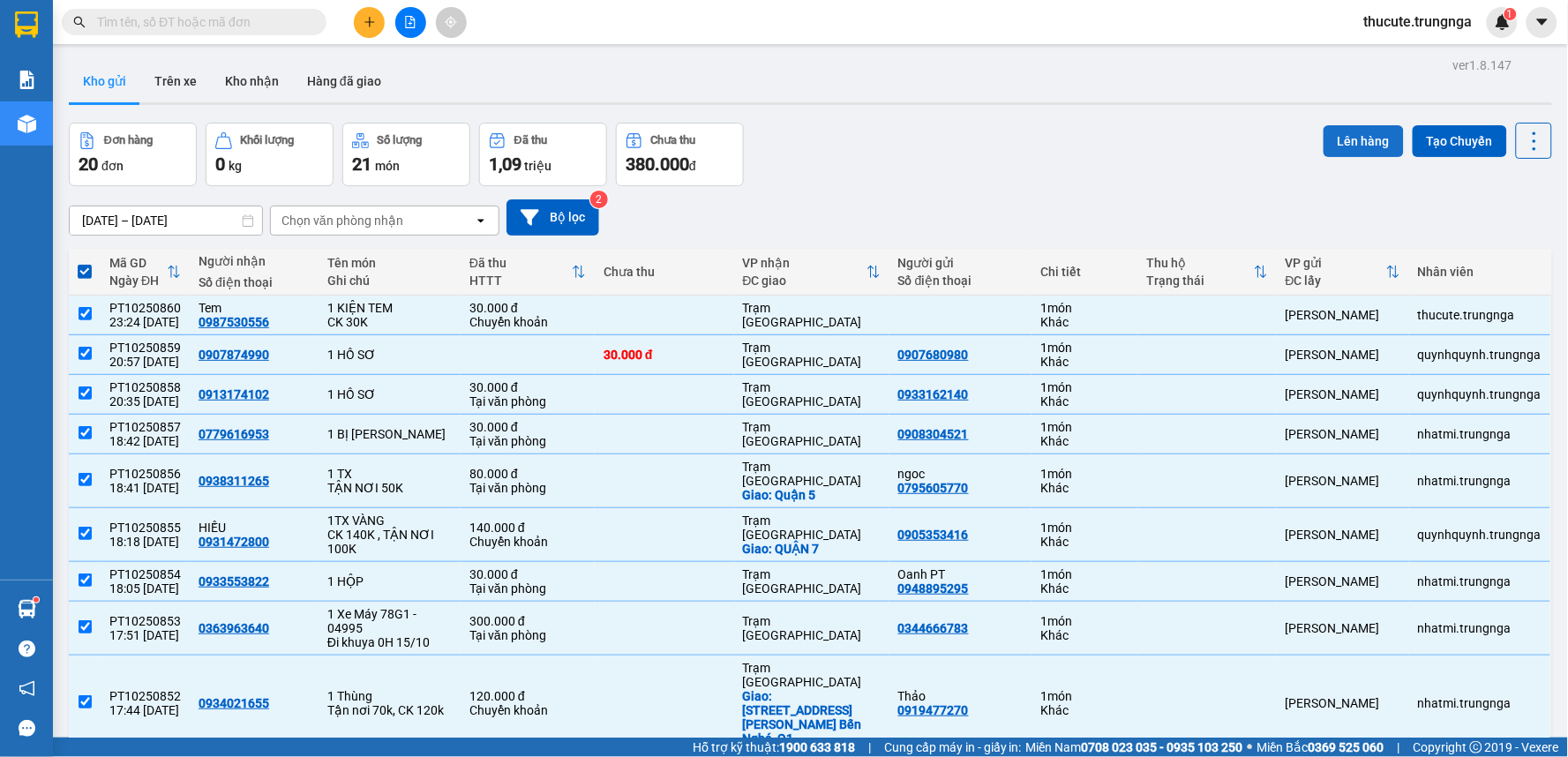
click at [1346, 136] on button "Lên hàng" at bounding box center [1363, 141] width 81 height 32
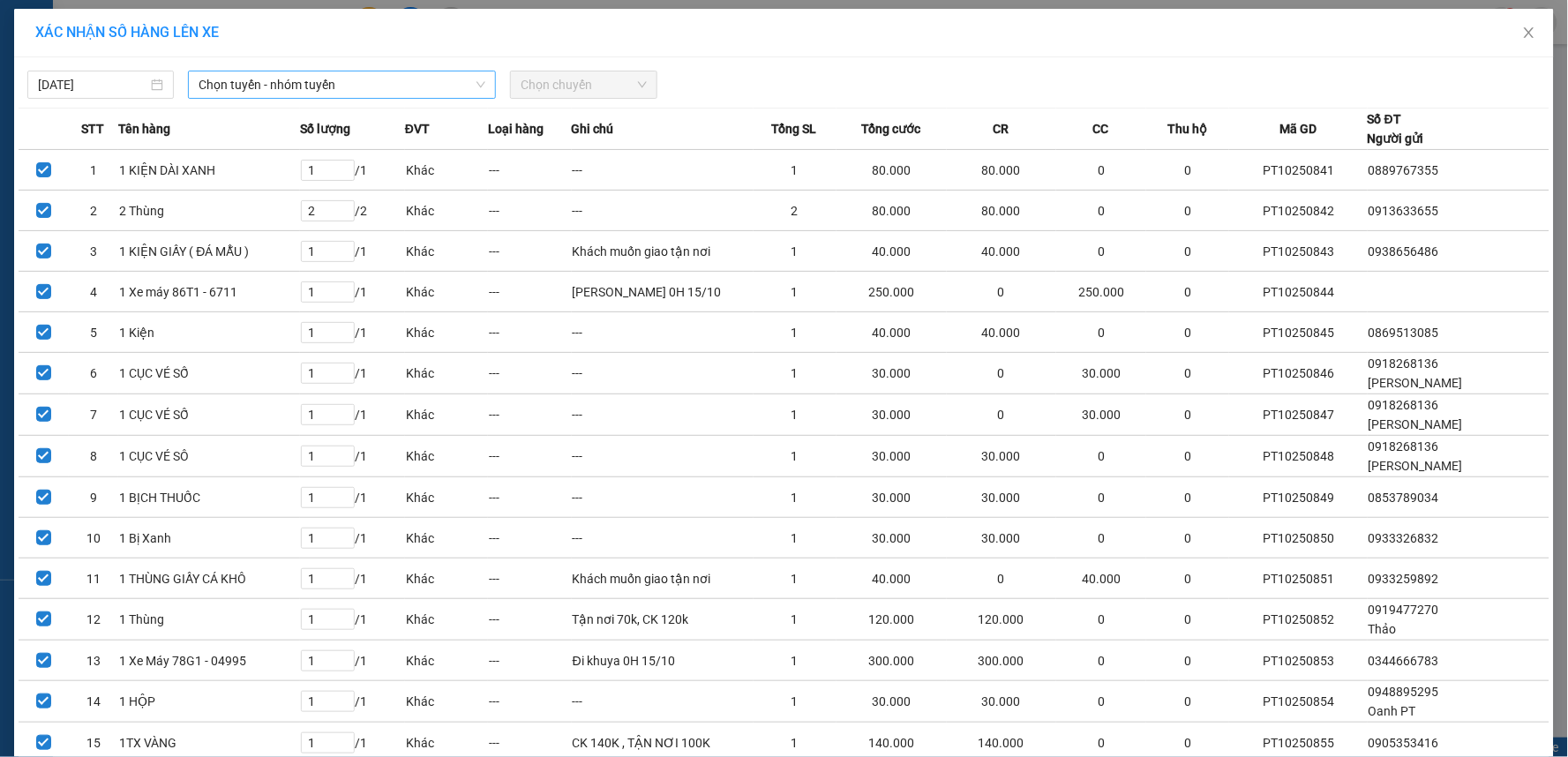
click at [341, 85] on span "Chọn tuyến - nhóm tuyến" at bounding box center [342, 85] width 287 height 27
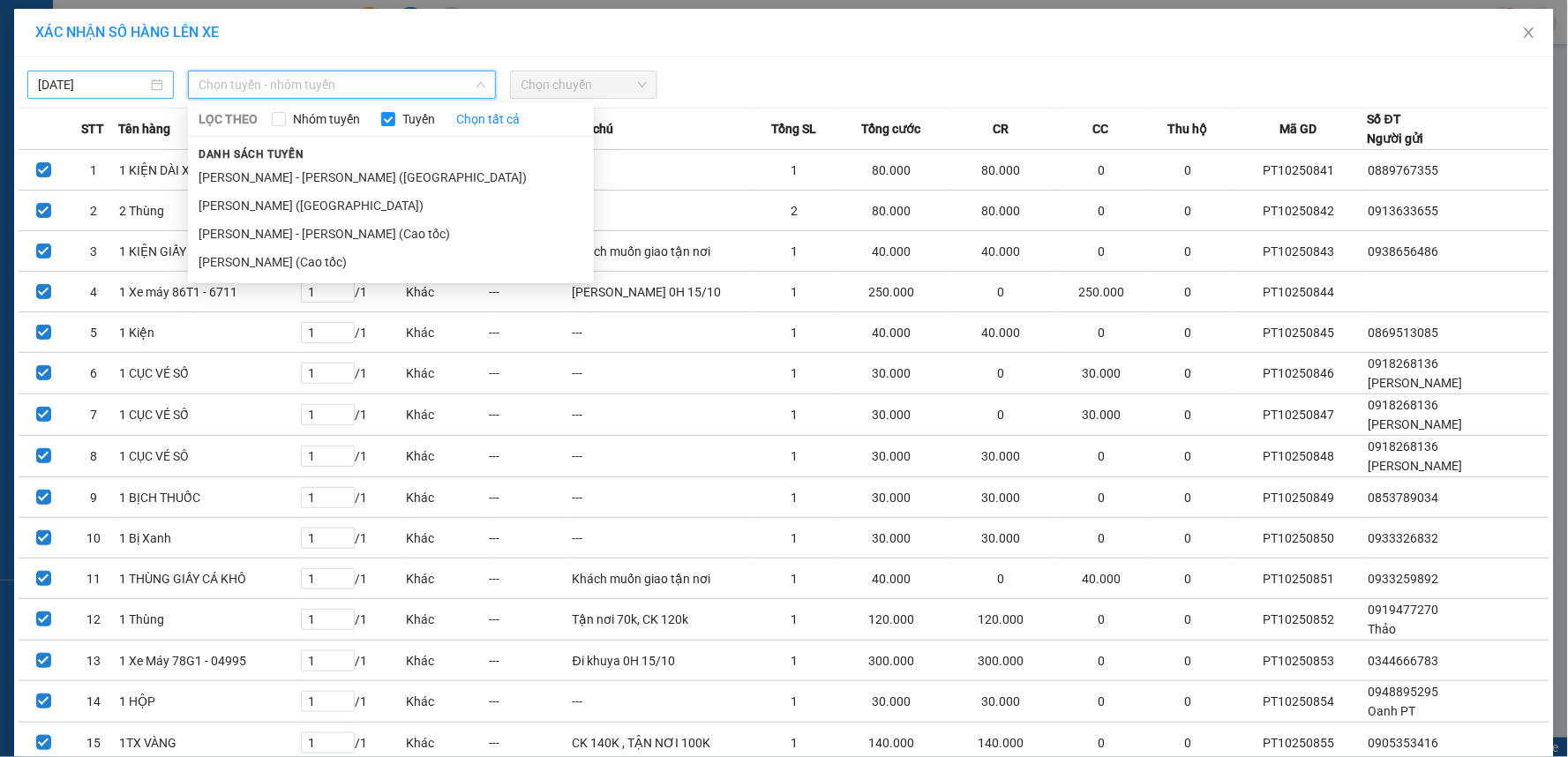
click at [137, 85] on input "[DATE]" at bounding box center [92, 85] width 109 height 20
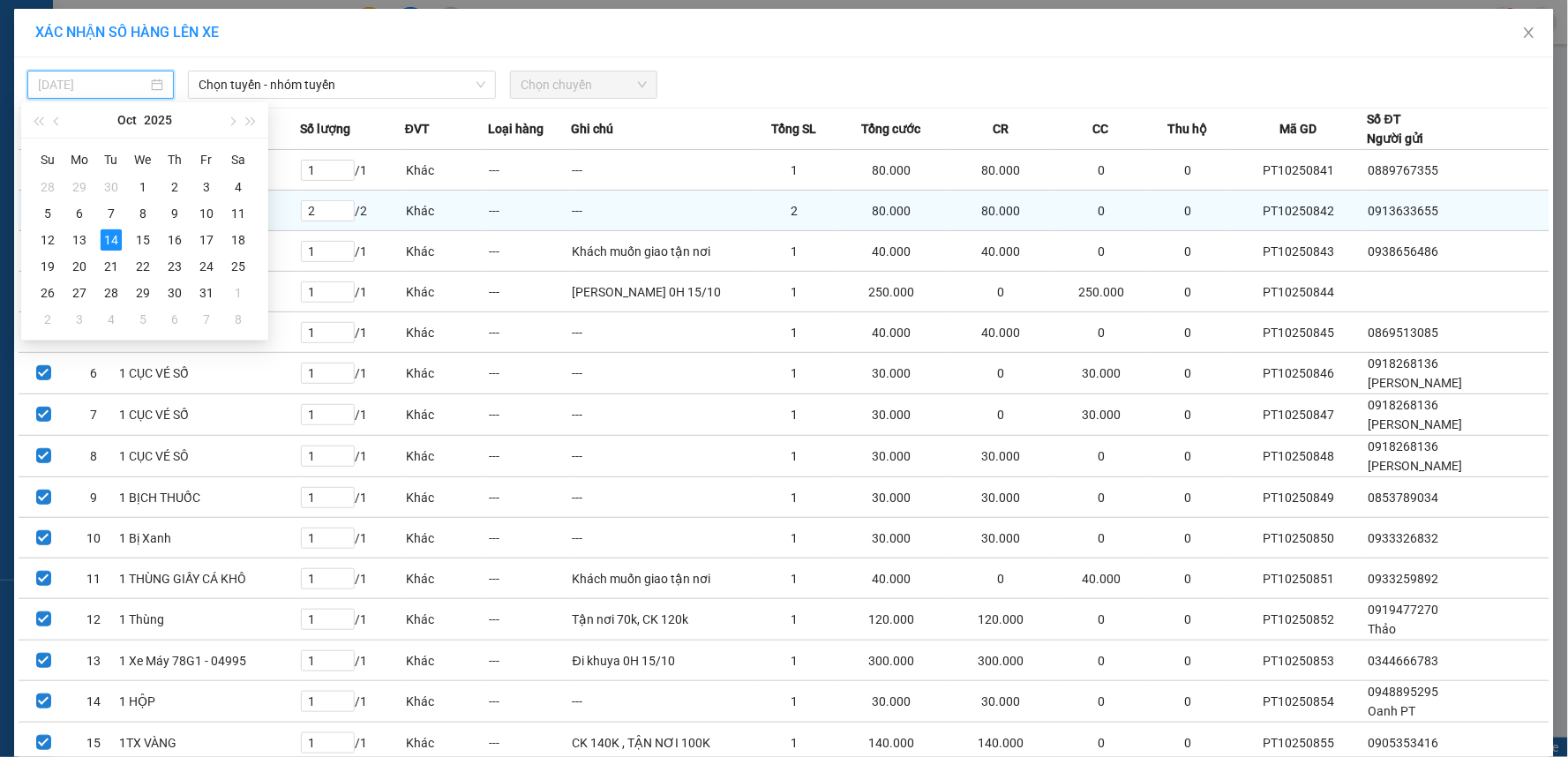
drag, startPoint x: 144, startPoint y: 236, endPoint x: 153, endPoint y: 221, distance: 17.5
click at [145, 236] on div "15" at bounding box center [143, 240] width 21 height 21
type input "[DATE]"
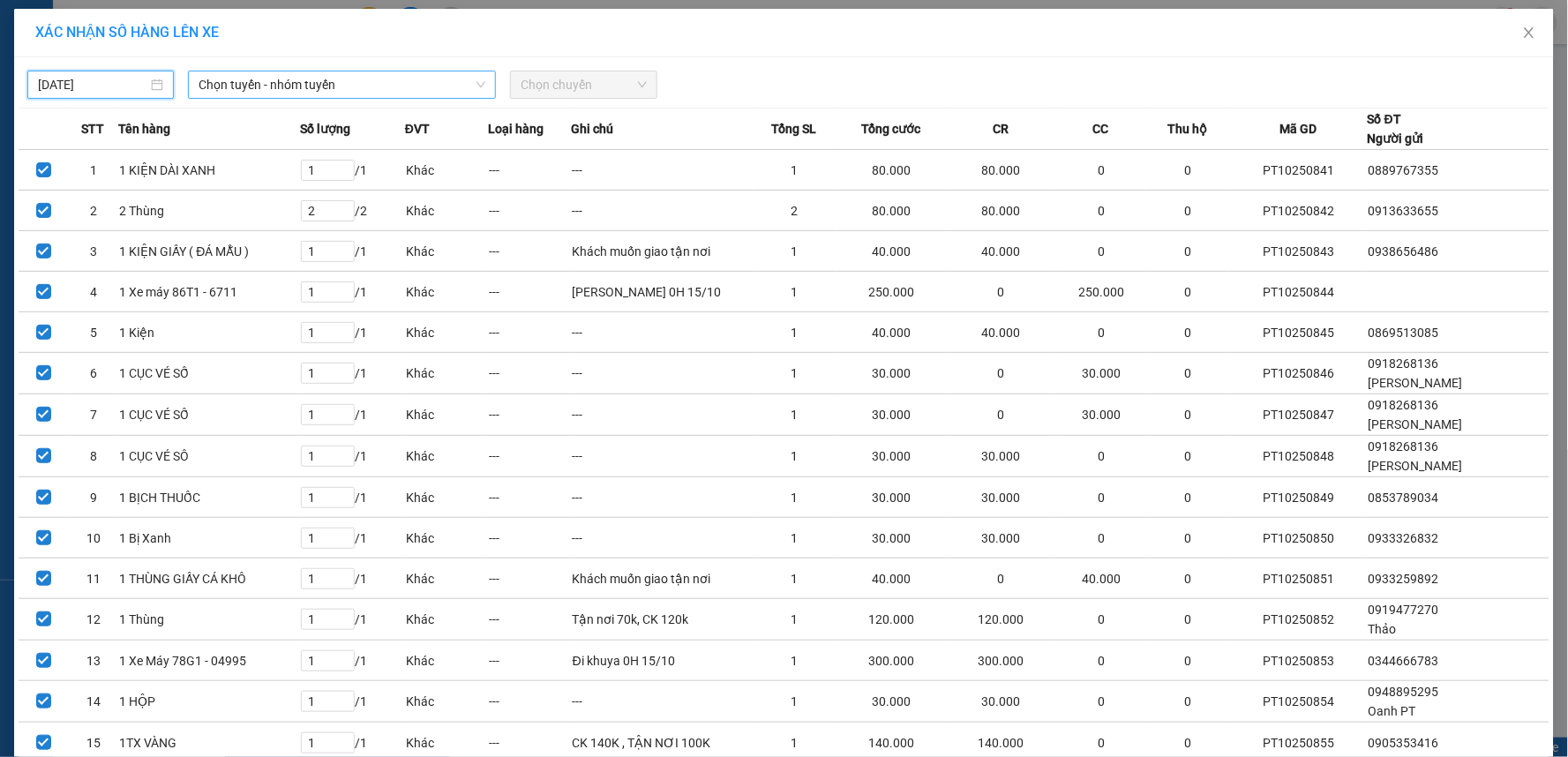
click at [312, 85] on span "Chọn tuyến - nhóm tuyến" at bounding box center [342, 85] width 287 height 27
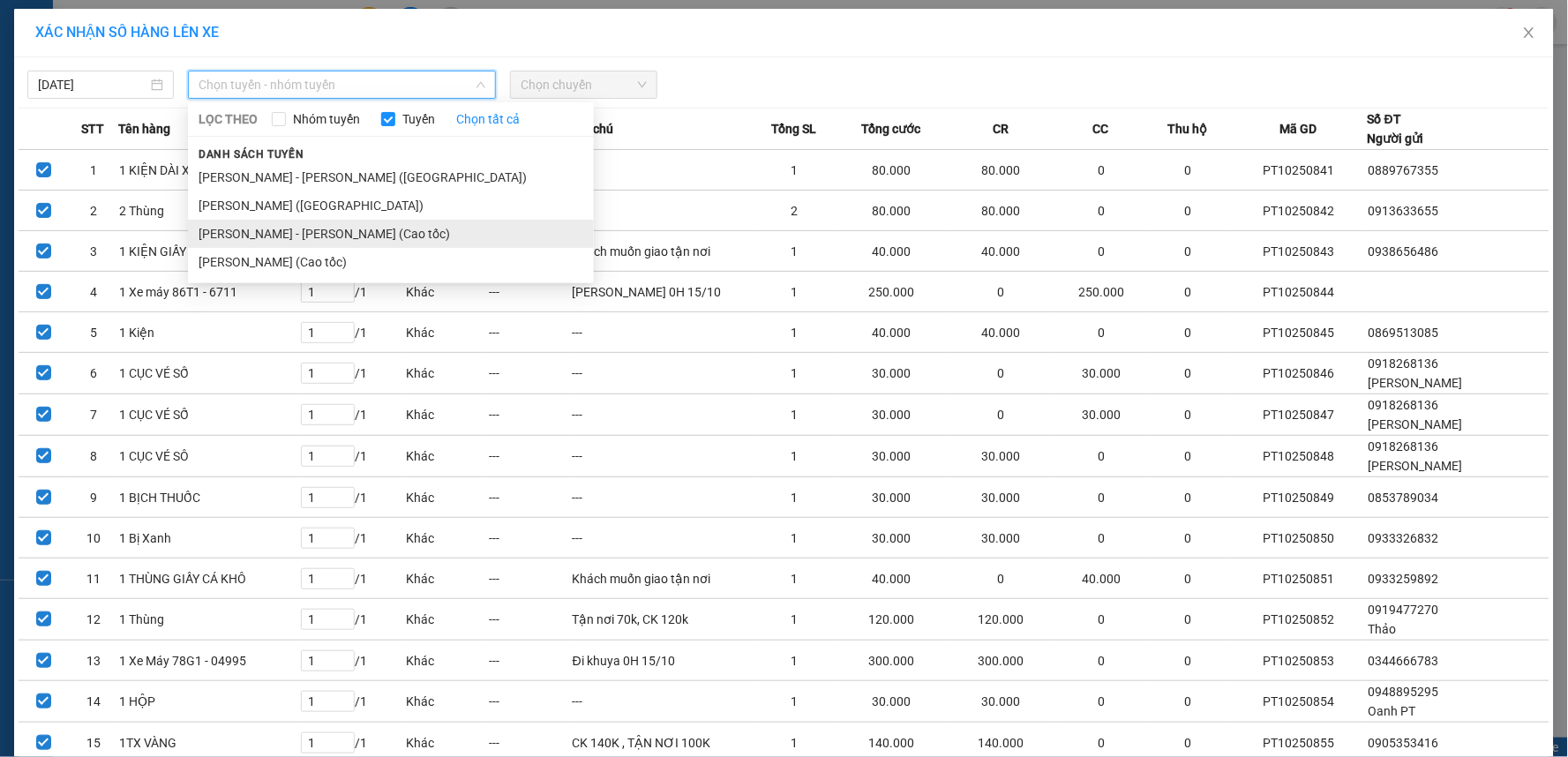
click at [267, 242] on li "[PERSON_NAME] - [PERSON_NAME] (Cao tốc)" at bounding box center [391, 234] width 406 height 28
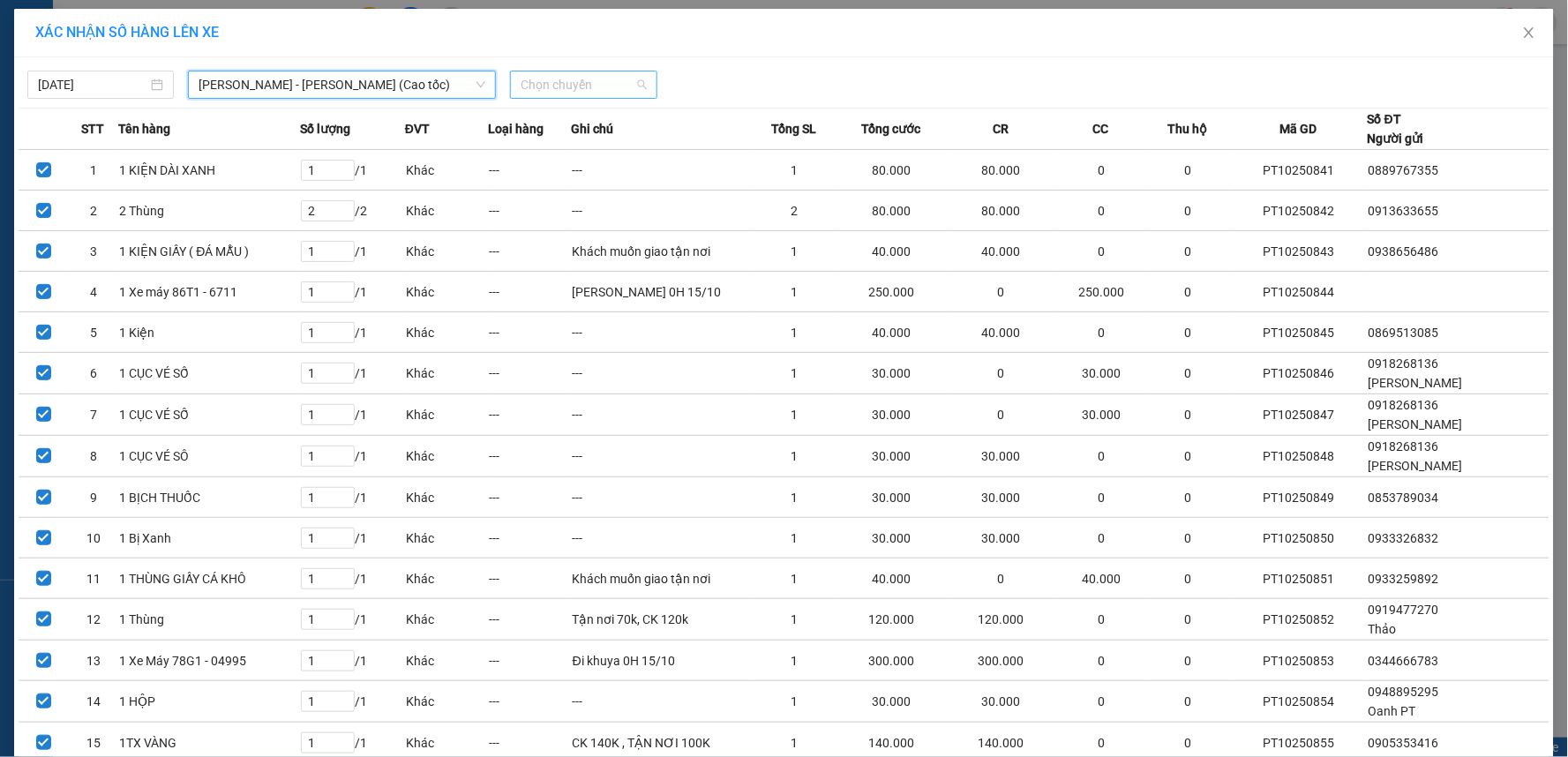
click at [542, 77] on span "Chọn chuyến" at bounding box center [582, 85] width 125 height 27
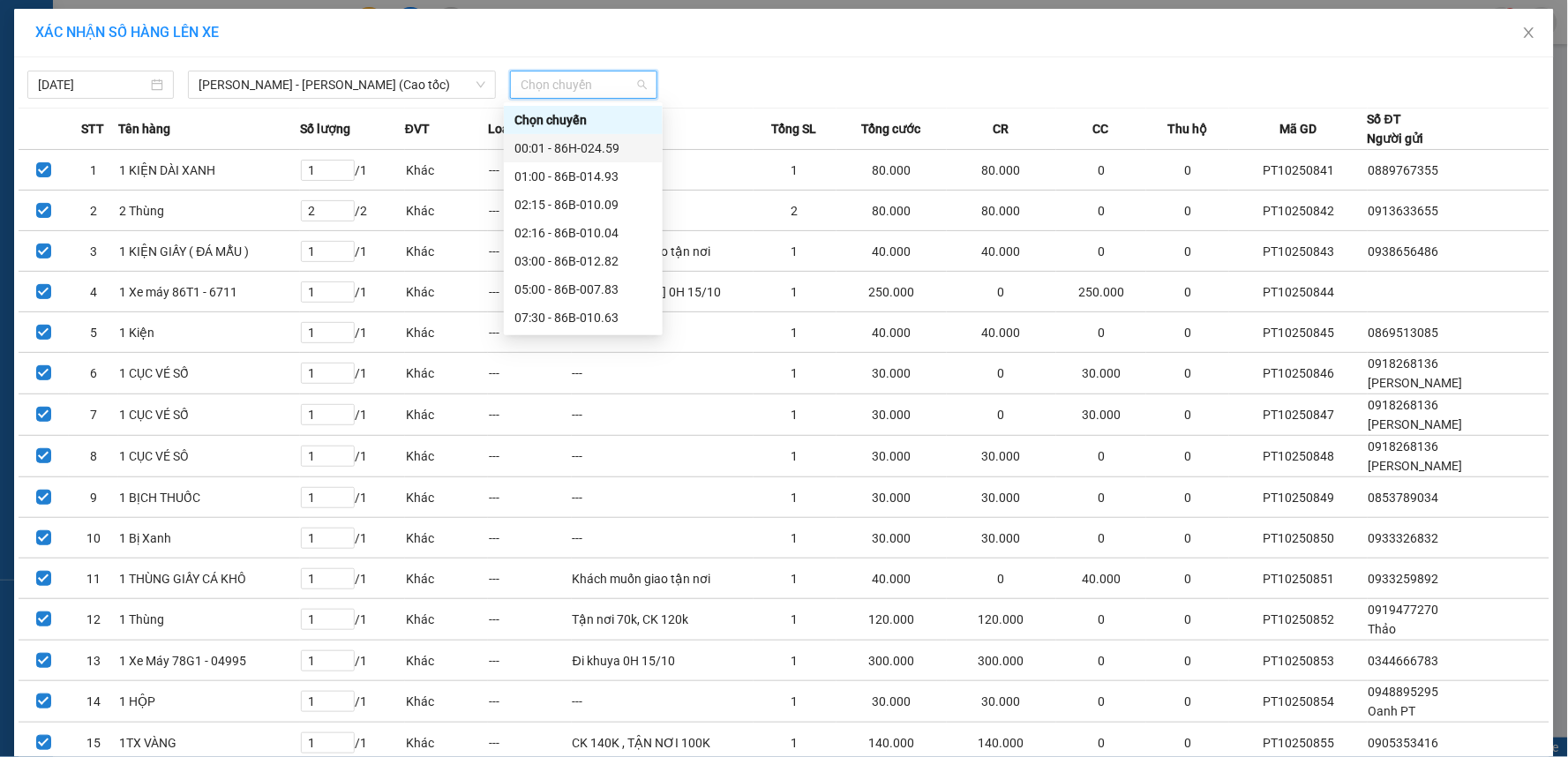
click at [558, 152] on div "00:01 - 86H-024.59" at bounding box center [582, 148] width 137 height 20
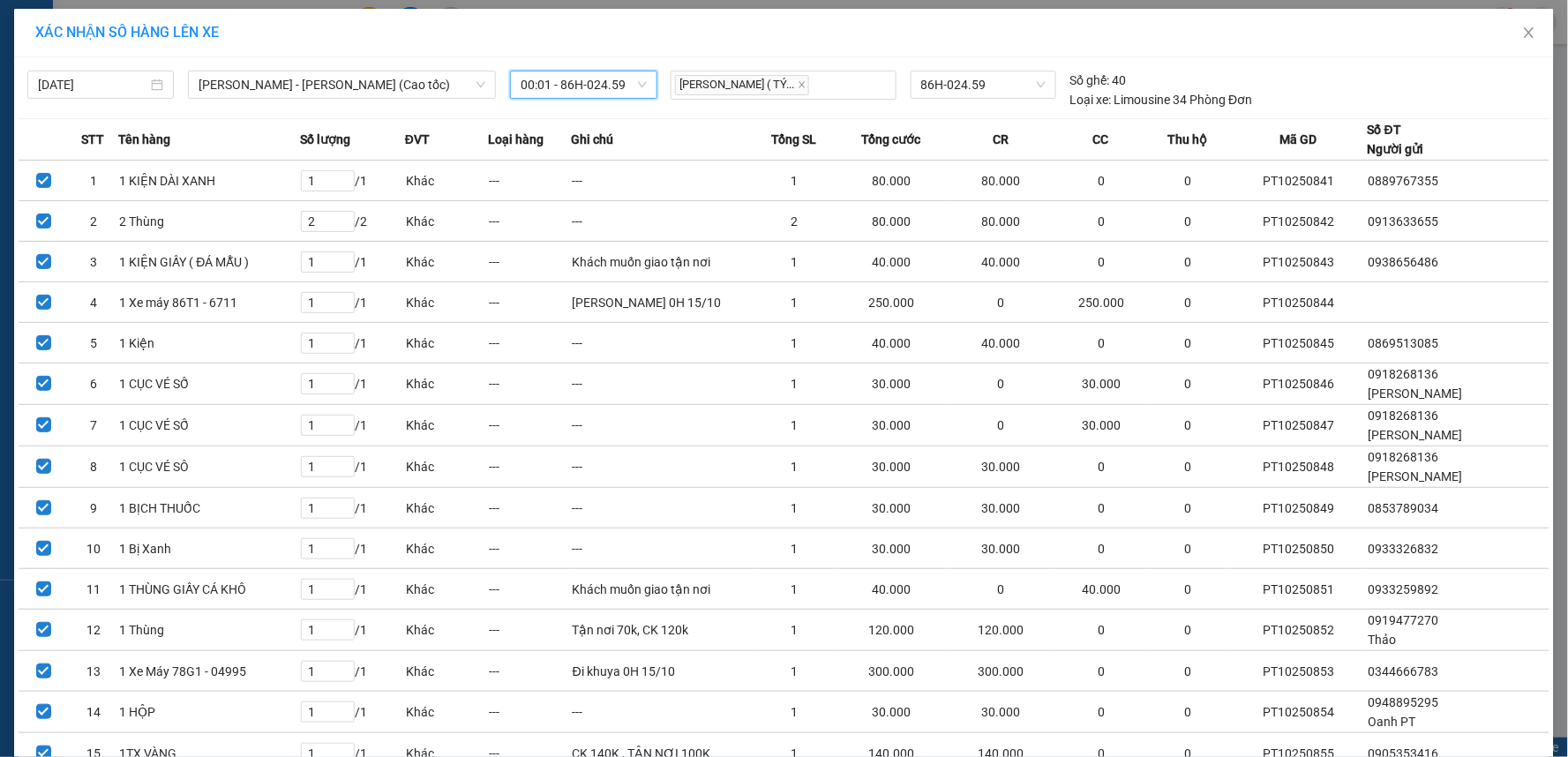
scroll to position [347, 0]
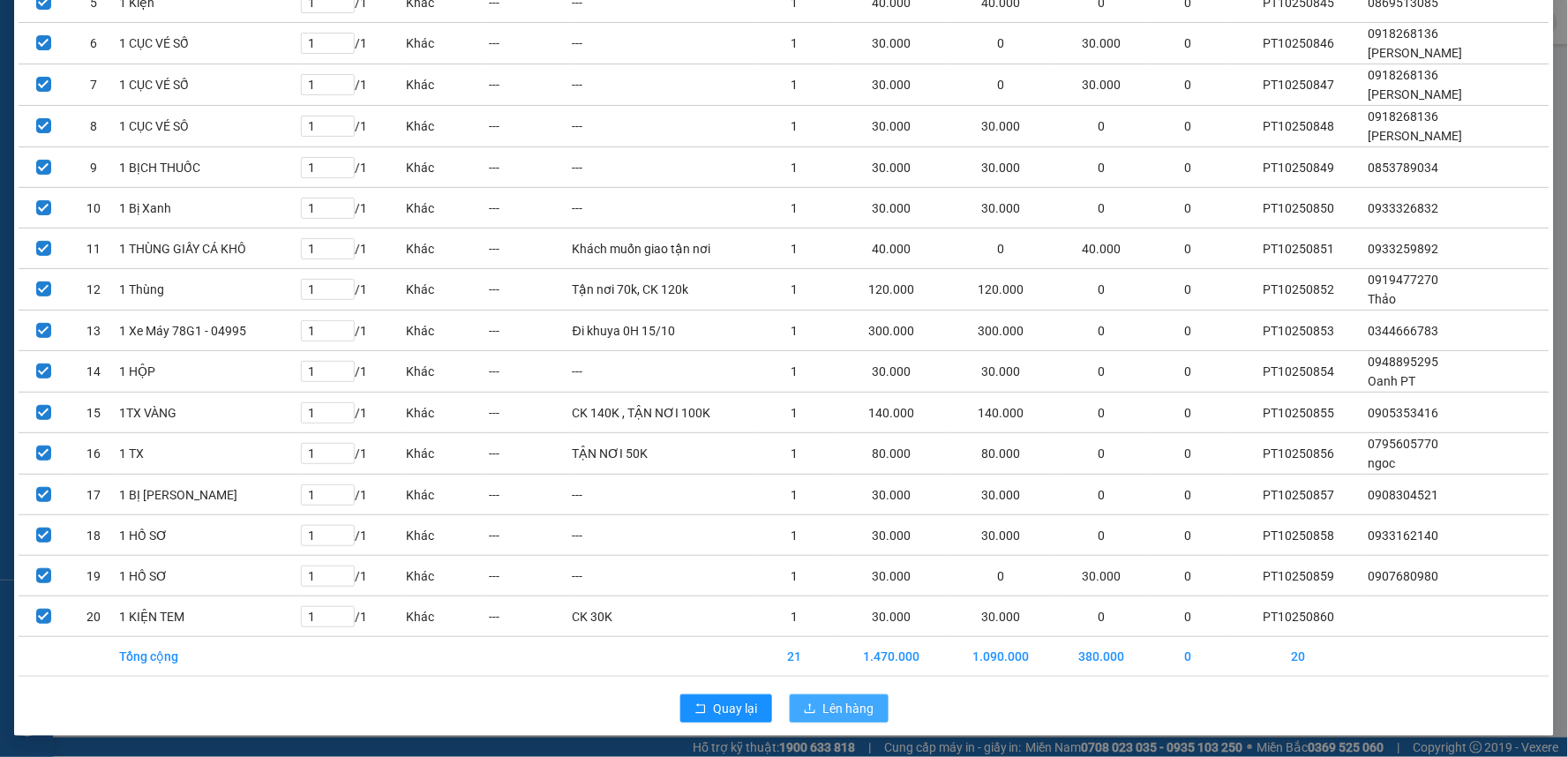
click at [858, 714] on span "Lên hàng" at bounding box center [849, 708] width 51 height 20
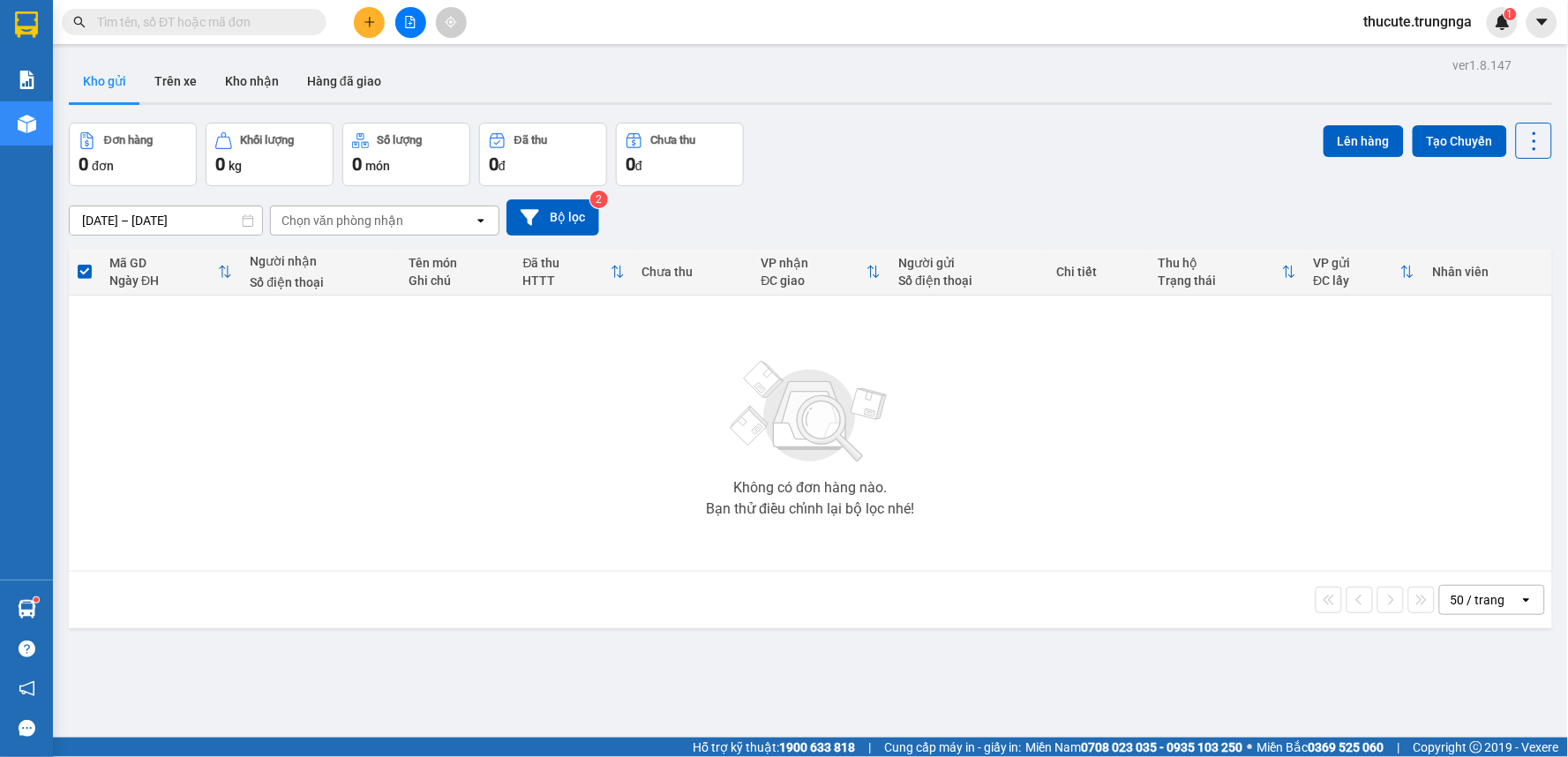
click at [410, 24] on icon "file-add" at bounding box center [410, 22] width 12 height 12
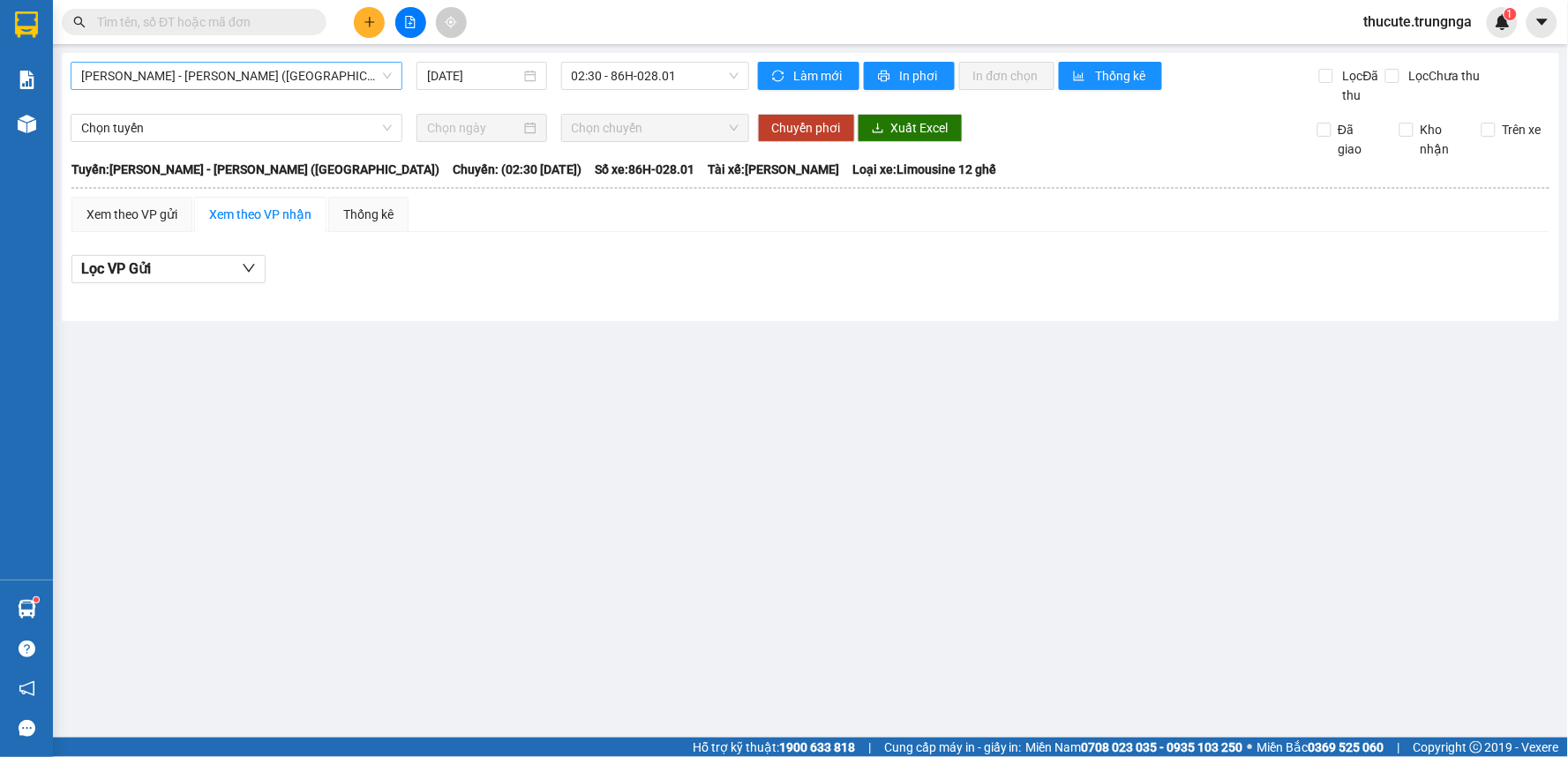
click at [312, 72] on span "[PERSON_NAME] - [PERSON_NAME] ([GEOGRAPHIC_DATA])" at bounding box center [237, 76] width 310 height 27
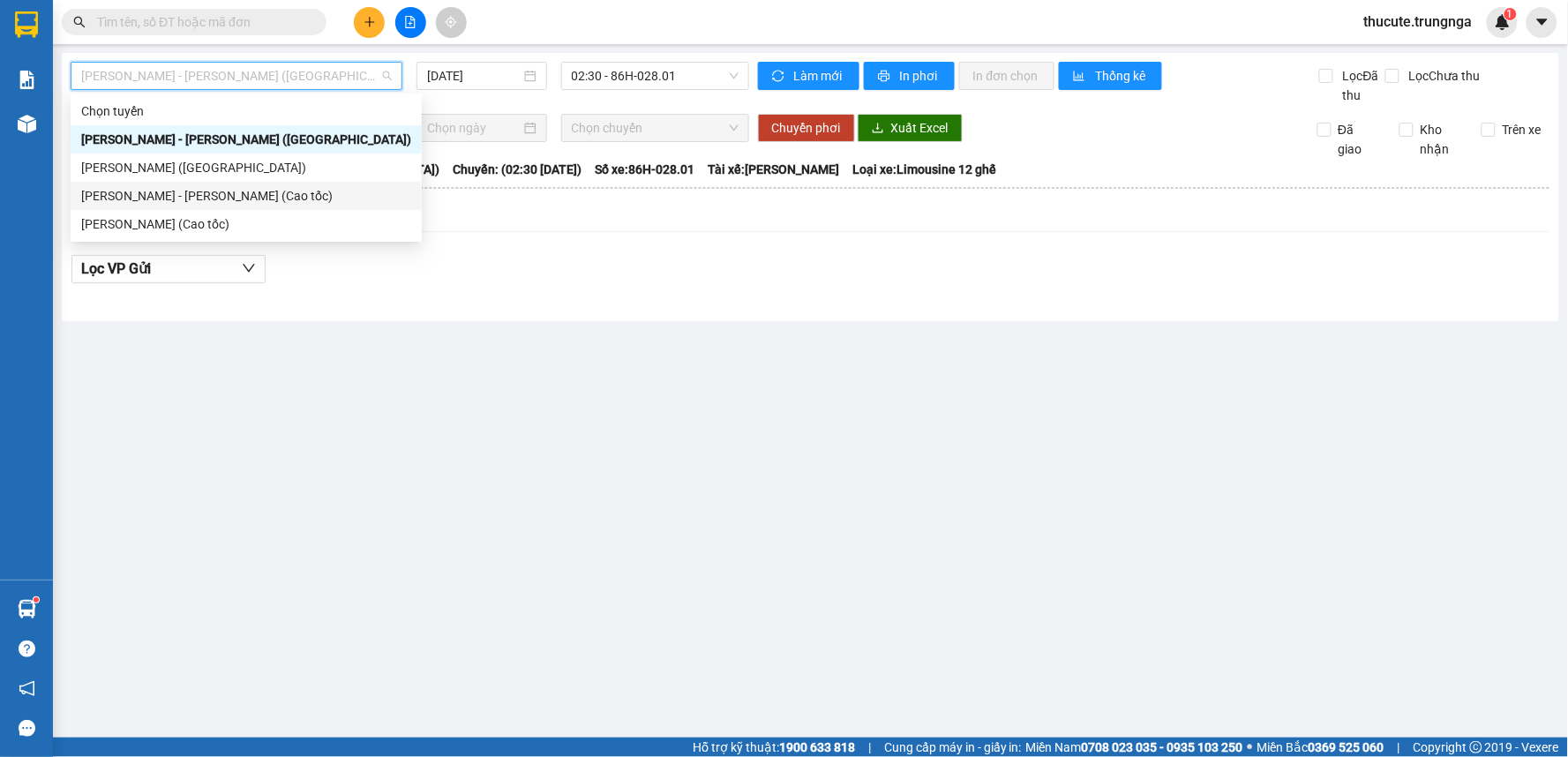
click at [233, 203] on div "[PERSON_NAME] - [PERSON_NAME] (Cao tốc)" at bounding box center [246, 196] width 330 height 20
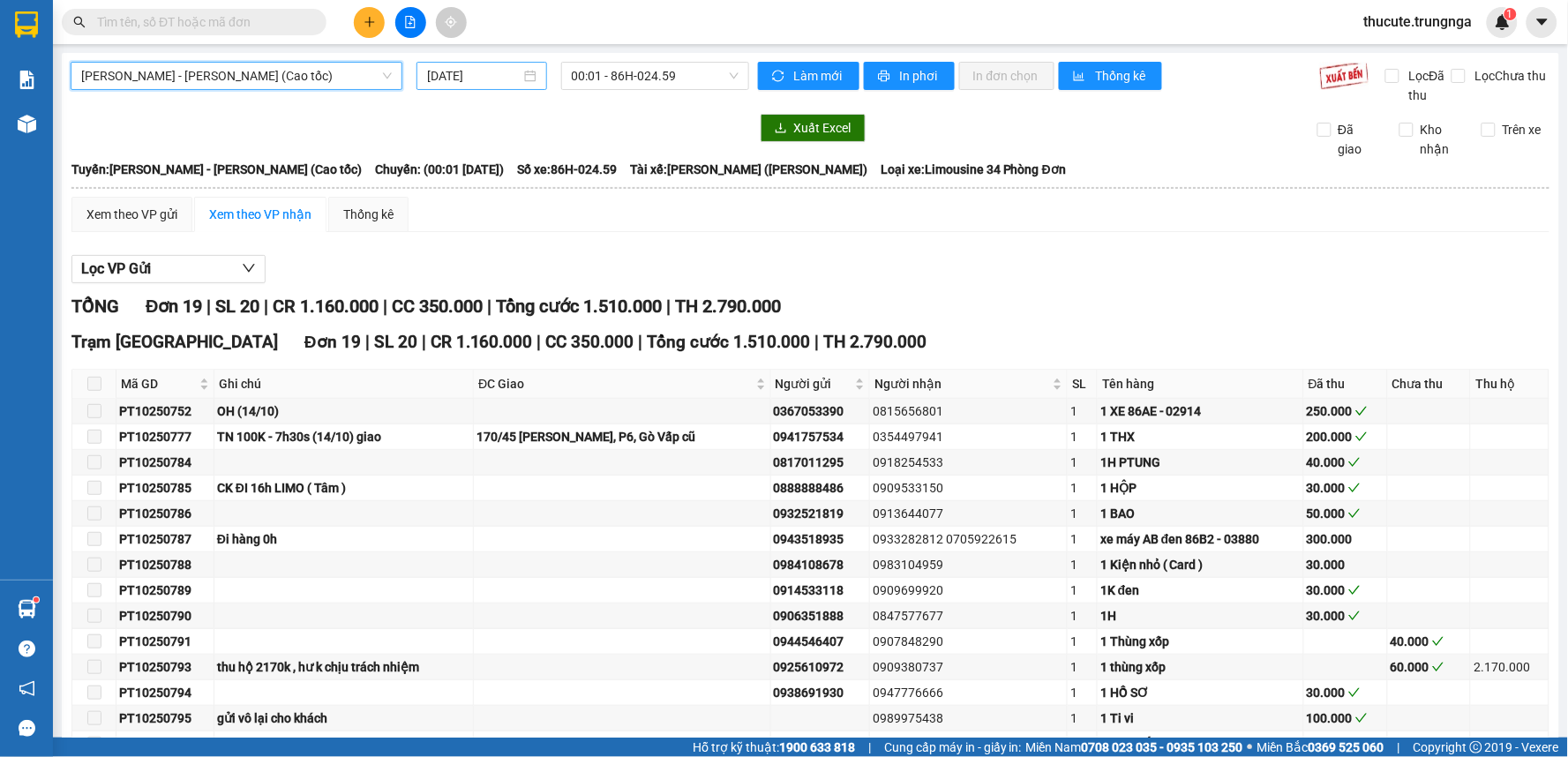
drag, startPoint x: 527, startPoint y: 73, endPoint x: 527, endPoint y: 89, distance: 16.0
click at [526, 73] on div "[DATE]" at bounding box center [481, 76] width 108 height 20
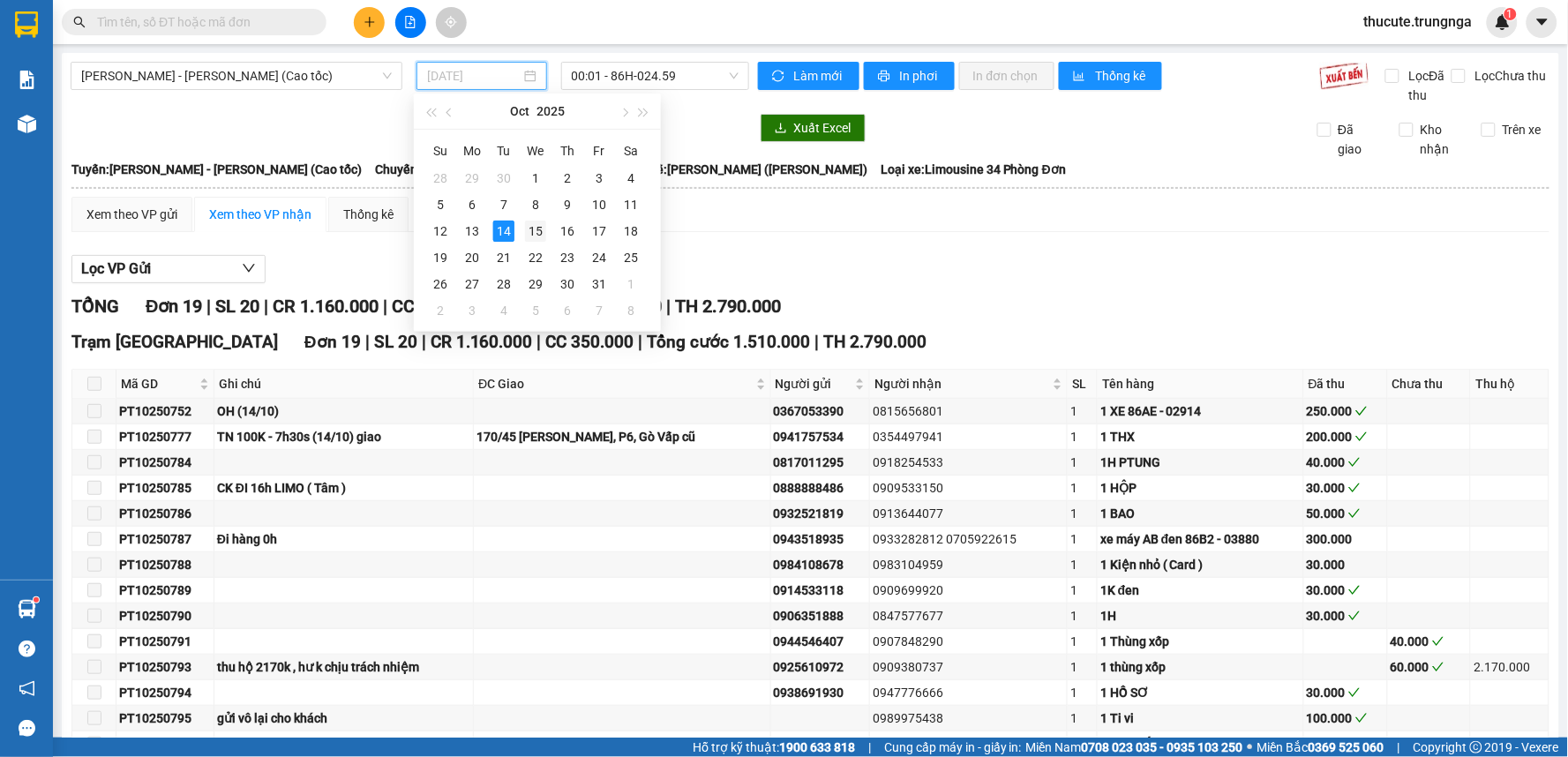
click at [538, 231] on div "15" at bounding box center [535, 231] width 21 height 21
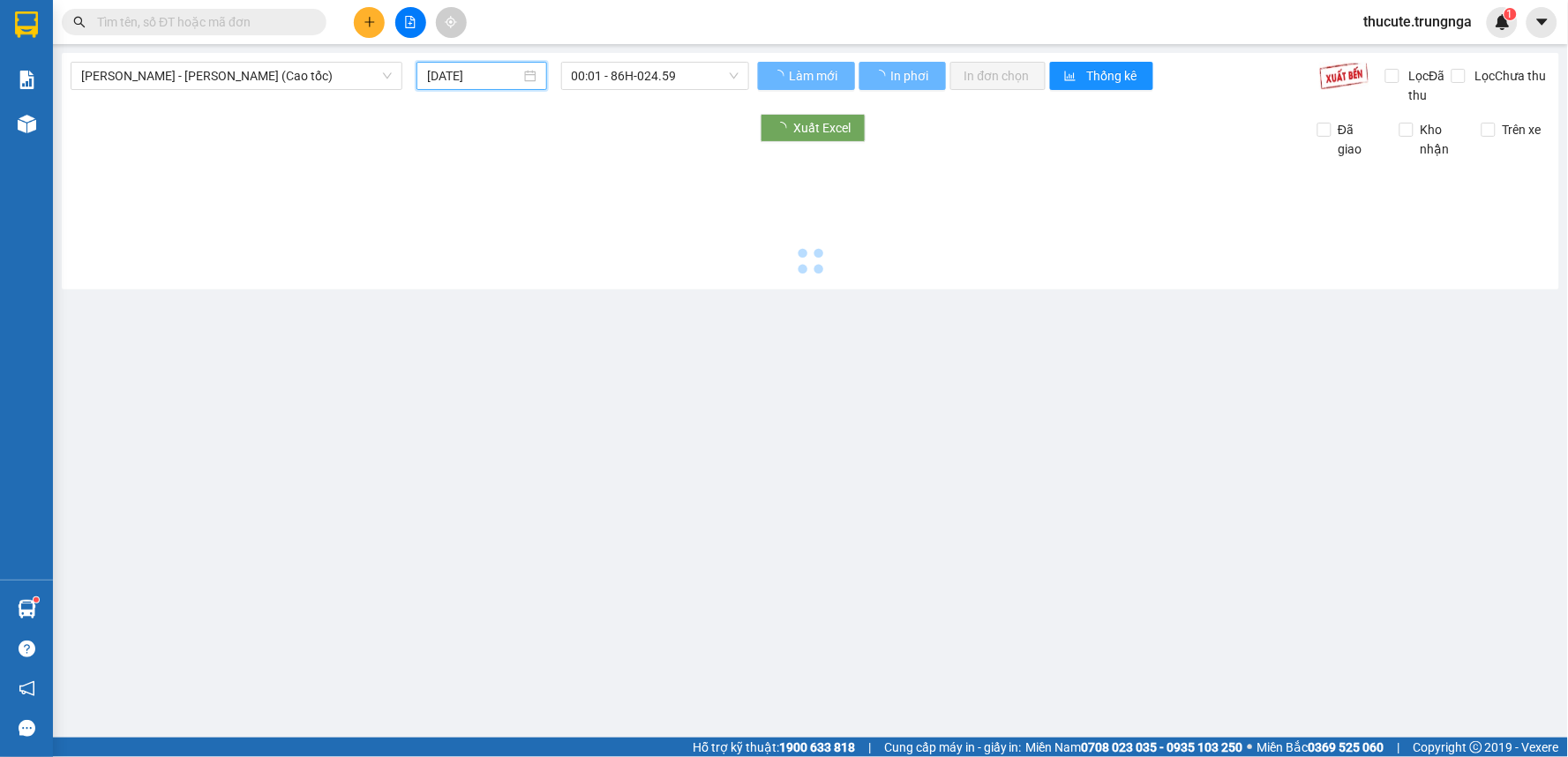
type input "[DATE]"
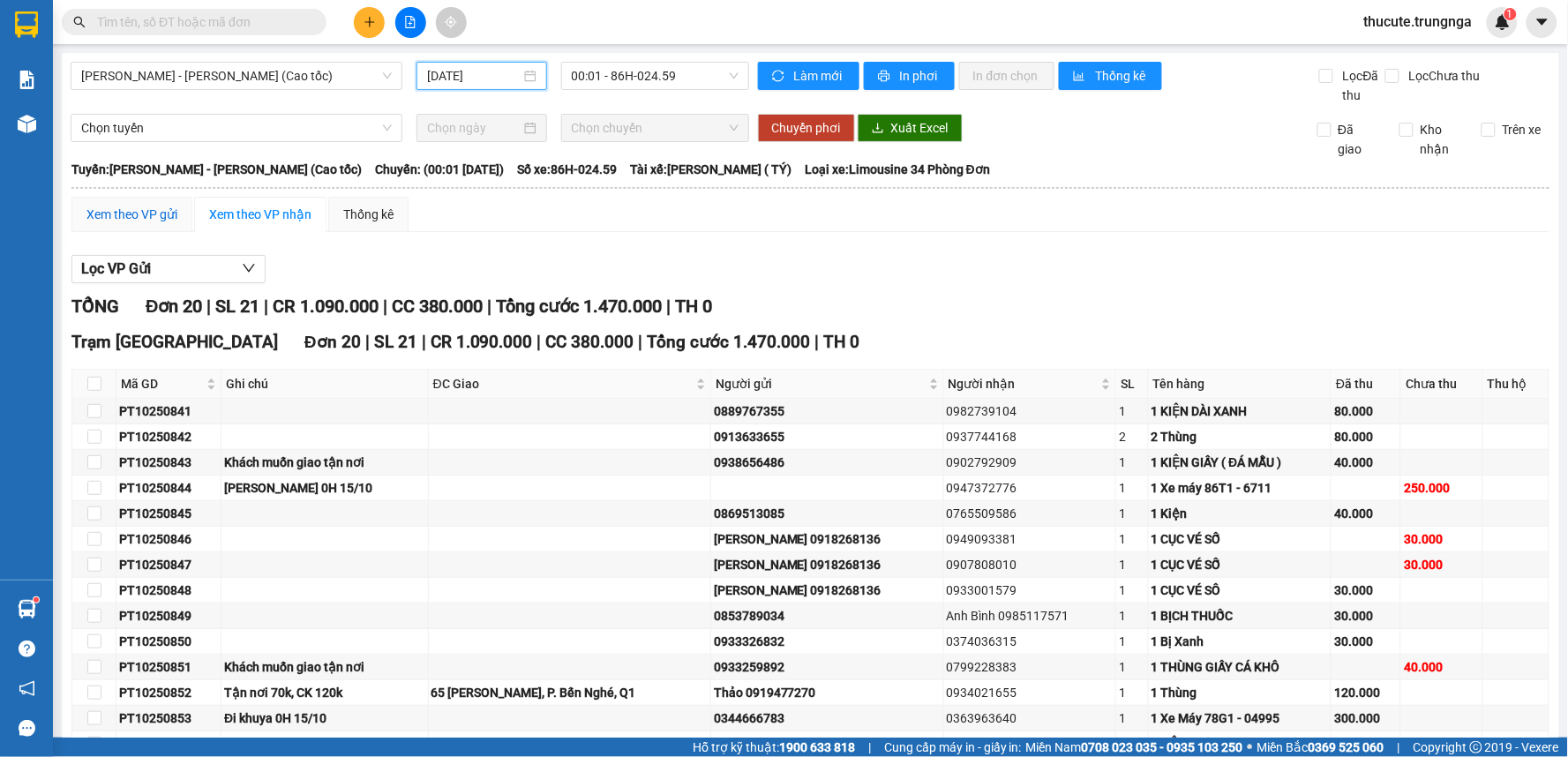
click at [157, 223] on div "Xem theo VP gửi" at bounding box center [132, 215] width 91 height 20
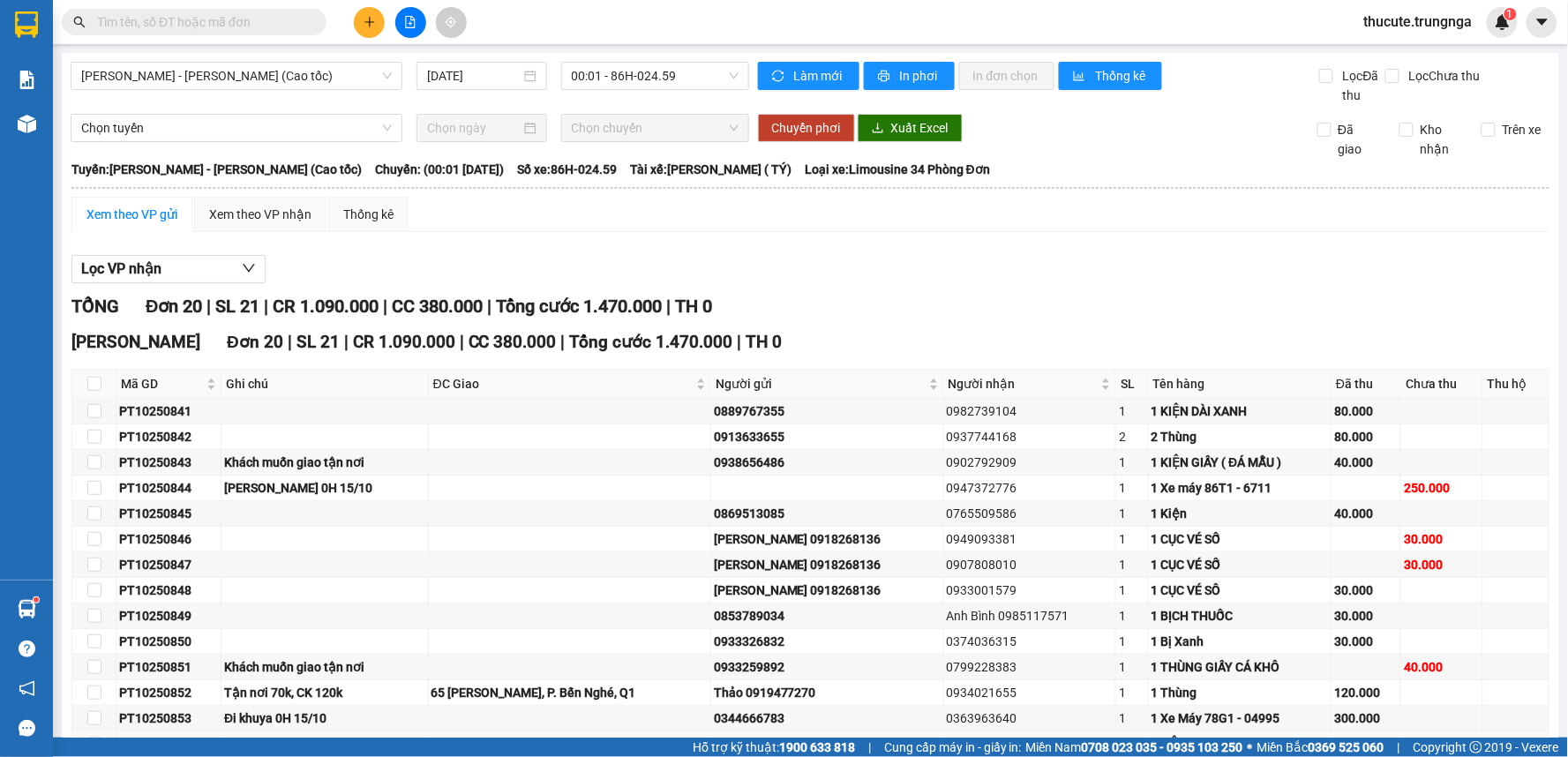
scroll to position [265, 0]
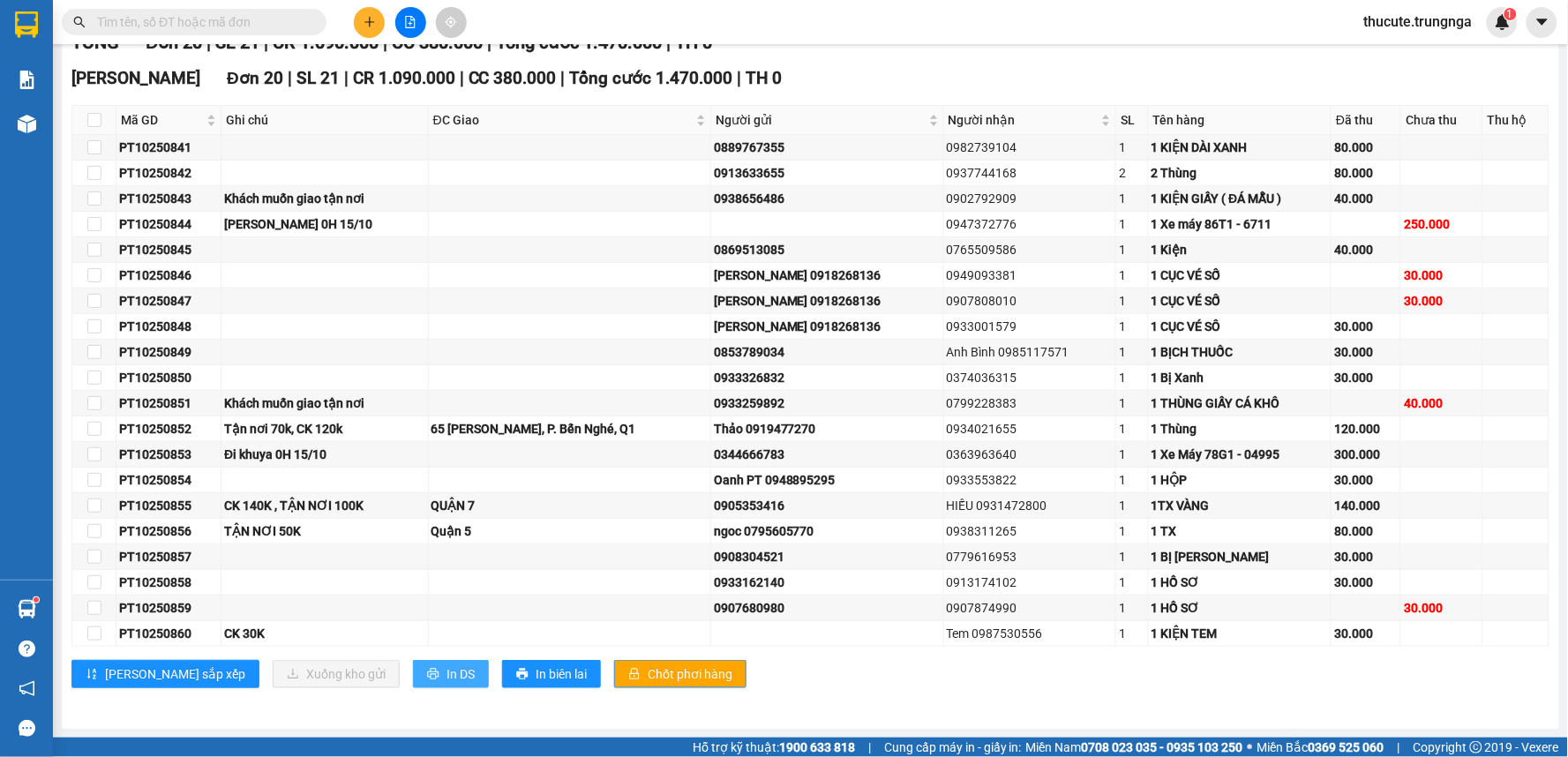
click at [447, 675] on span "In DS" at bounding box center [461, 675] width 28 height 20
